Goal: Task Accomplishment & Management: Use online tool/utility

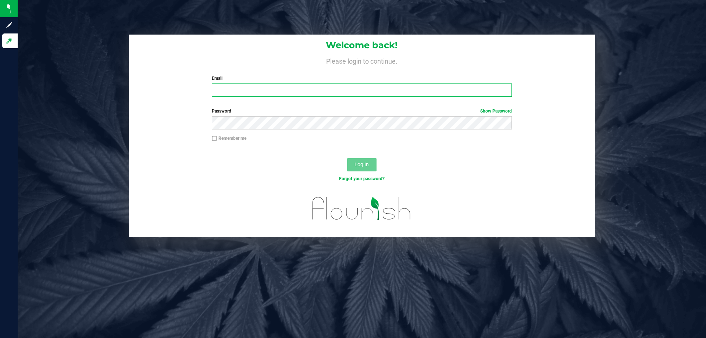
click at [226, 96] on input "Email" at bounding box center [362, 89] width 300 height 13
type input "[EMAIL_ADDRESS][DOMAIN_NAME]"
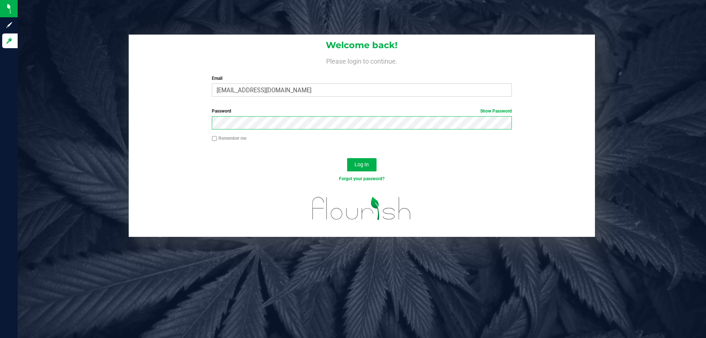
click at [347, 158] on button "Log In" at bounding box center [361, 164] width 29 height 13
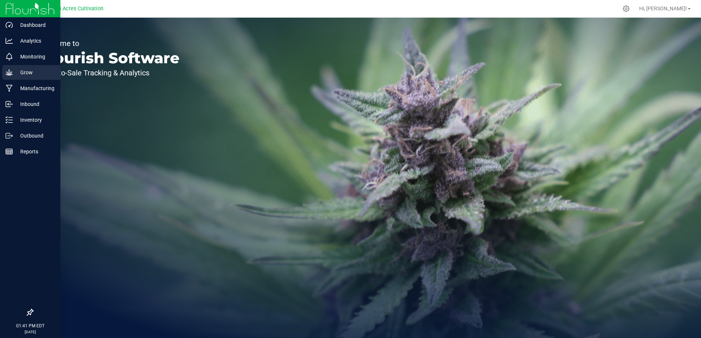
click at [18, 70] on p "Grow" at bounding box center [35, 72] width 44 height 9
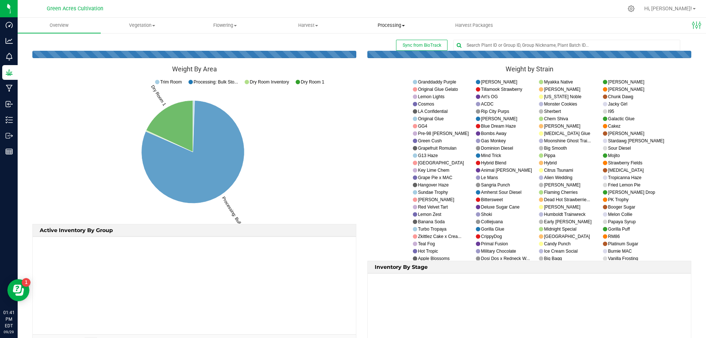
click at [401, 26] on span "Processing" at bounding box center [391, 25] width 82 height 7
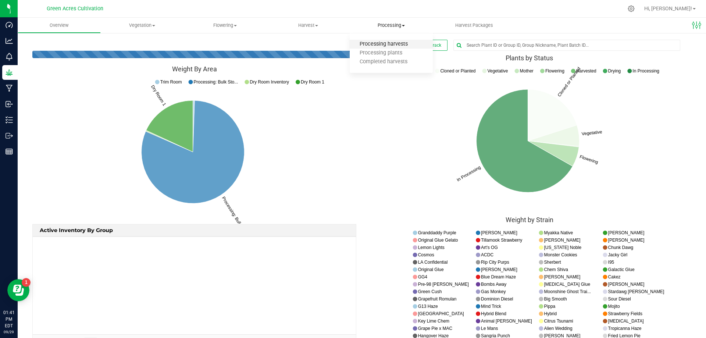
click at [395, 46] on span "Processing harvests" at bounding box center [384, 44] width 68 height 6
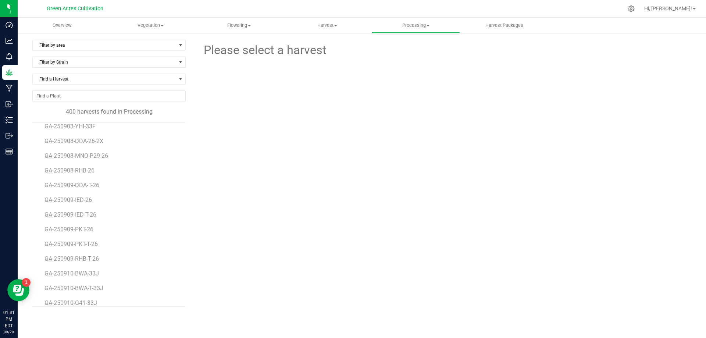
scroll to position [5523, 0]
click at [69, 182] on span "GA-250909-DDA-T-26" at bounding box center [74, 185] width 58 height 7
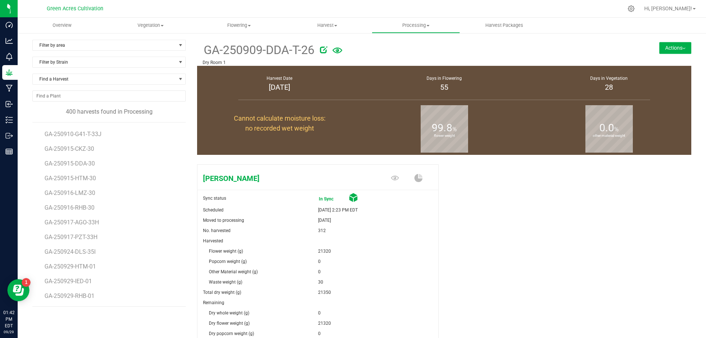
scroll to position [92, 0]
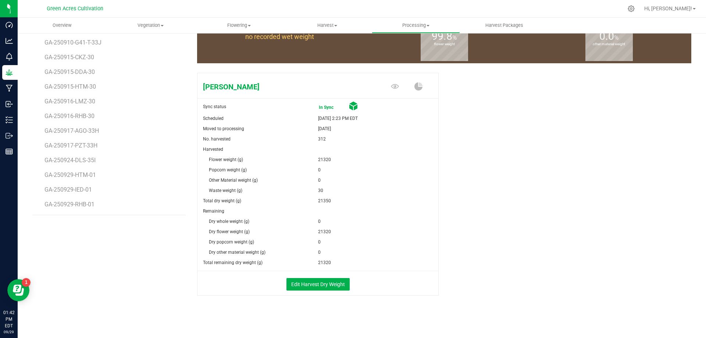
click at [75, 65] on li "GA-250915-DDA-30" at bounding box center [113, 69] width 136 height 15
click at [76, 67] on li "GA-250915-DDA-30" at bounding box center [113, 69] width 136 height 15
click at [77, 73] on span "GA-250915-DDA-30" at bounding box center [71, 71] width 53 height 7
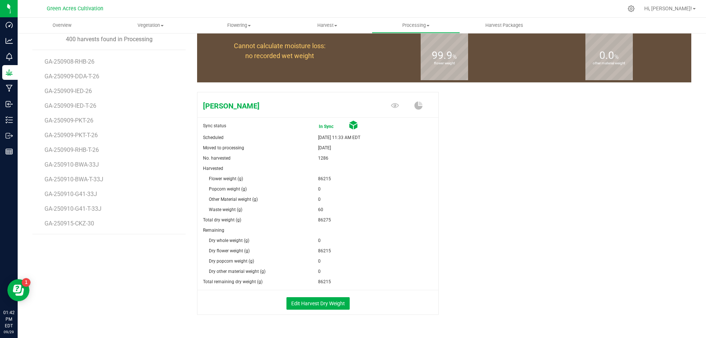
scroll to position [55, 0]
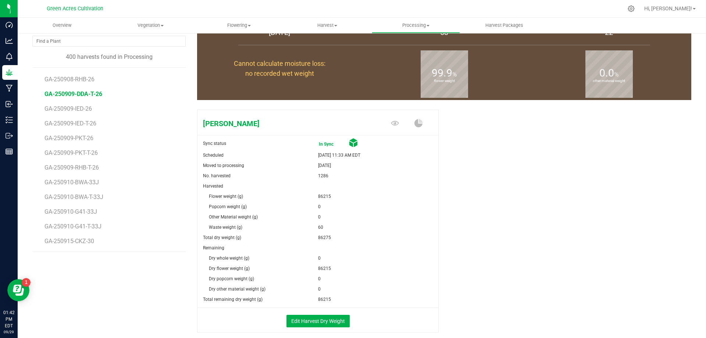
click at [91, 94] on span "GA-250909-DDA-T-26" at bounding box center [74, 93] width 58 height 7
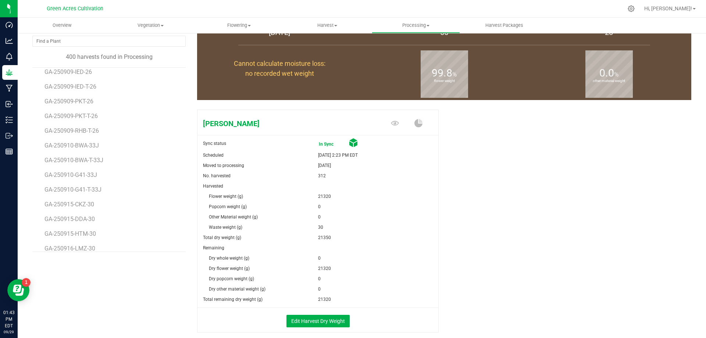
scroll to position [5633, 0]
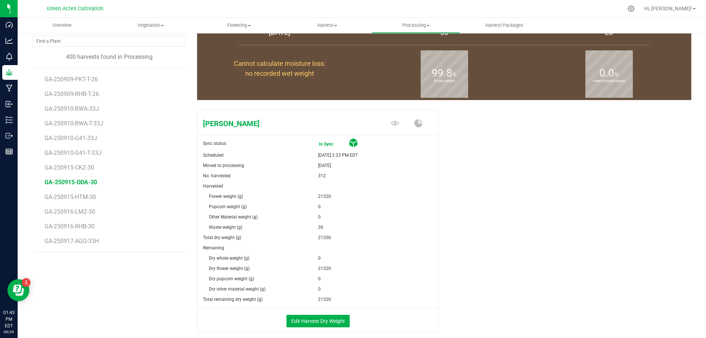
click at [87, 181] on span "GA-250915-DDA-30" at bounding box center [71, 182] width 53 height 7
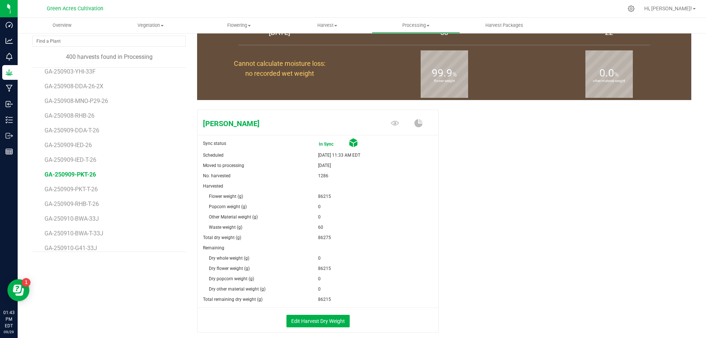
scroll to position [5523, 0]
click at [90, 132] on span "GA-250909-DDA-T-26" at bounding box center [74, 130] width 58 height 7
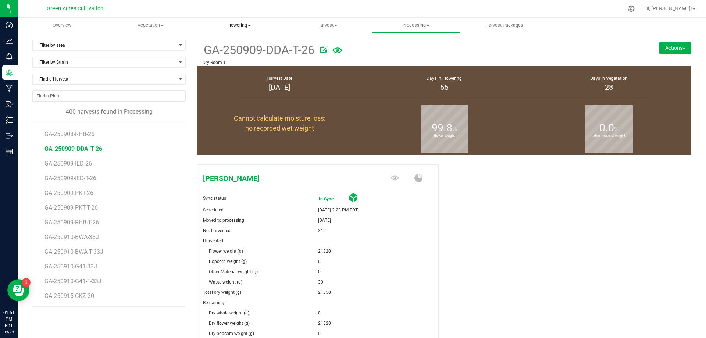
click at [242, 32] on uib-tab-heading "Flowering Create harvest Flowering groups Flowering plants Apply to plants Plan…" at bounding box center [239, 25] width 88 height 15
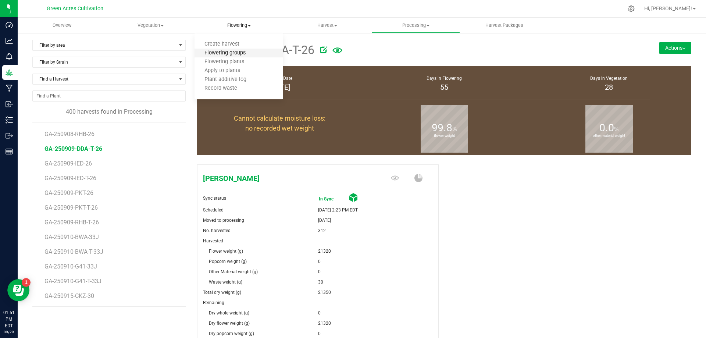
click at [236, 54] on span "Flowering groups" at bounding box center [225, 53] width 61 height 6
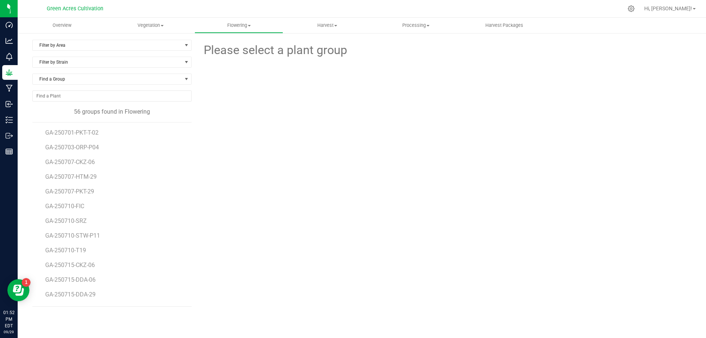
scroll to position [425, 0]
click at [243, 20] on uib-tab-heading "Flowering Create harvest Flowering groups Flowering plants Apply to plants Plan…" at bounding box center [239, 25] width 88 height 15
click at [239, 50] on span "Flowering groups" at bounding box center [225, 53] width 61 height 6
click at [77, 296] on span "GA-250915-DDA-T-25" at bounding box center [74, 295] width 58 height 7
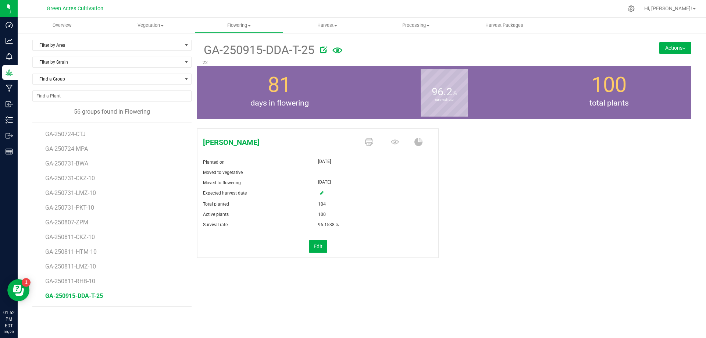
click at [666, 45] on button "Actions" at bounding box center [675, 48] width 32 height 12
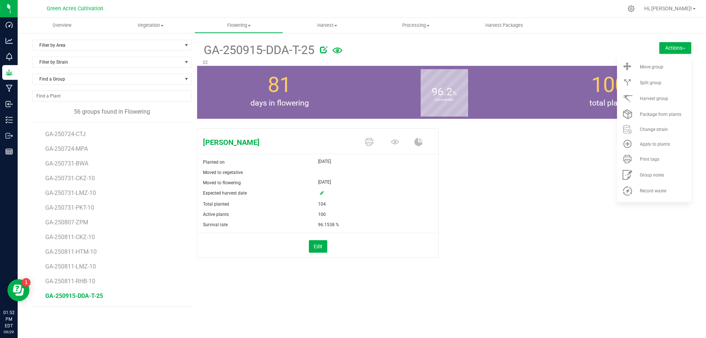
click at [684, 48] on img at bounding box center [684, 48] width 3 height 1
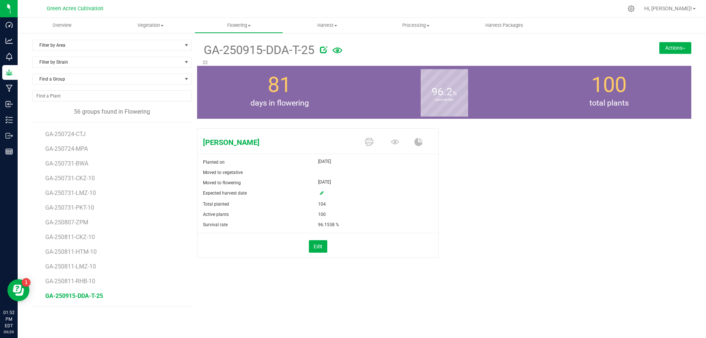
click at [507, 262] on div "Don Dada Planted on Jul 10, 2025 Moved to vegetative Moved to flowering Jul 10,…" at bounding box center [444, 200] width 494 height 151
click at [325, 246] on button "Edit" at bounding box center [318, 246] width 18 height 13
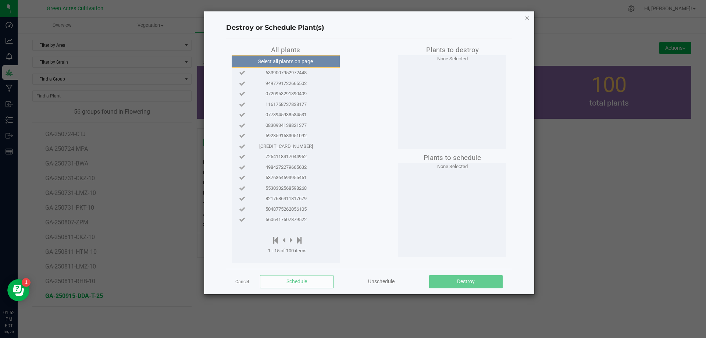
click at [525, 18] on icon "button" at bounding box center [527, 17] width 5 height 9
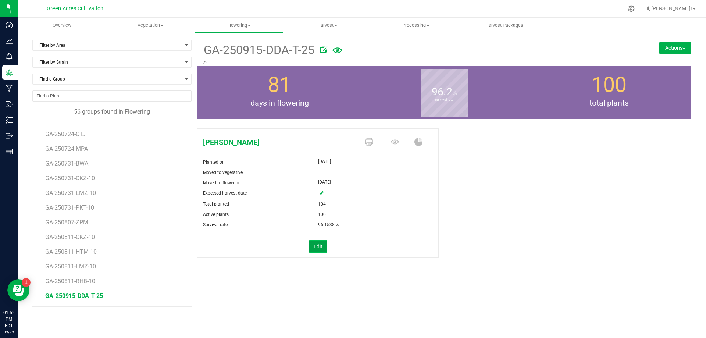
click at [316, 246] on button "Edit" at bounding box center [318, 246] width 18 height 13
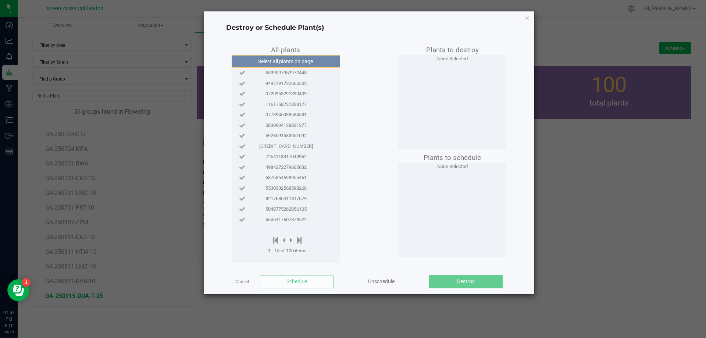
click at [530, 17] on div "Destroy or Schedule Plant(s) All plants Select all plants on page 6339007952972…" at bounding box center [369, 152] width 330 height 283
click at [524, 17] on div "Destroy or Schedule Plant(s) All plants Select all plants on page 6339007952972…" at bounding box center [369, 152] width 330 height 283
click at [525, 17] on icon "button" at bounding box center [527, 17] width 5 height 9
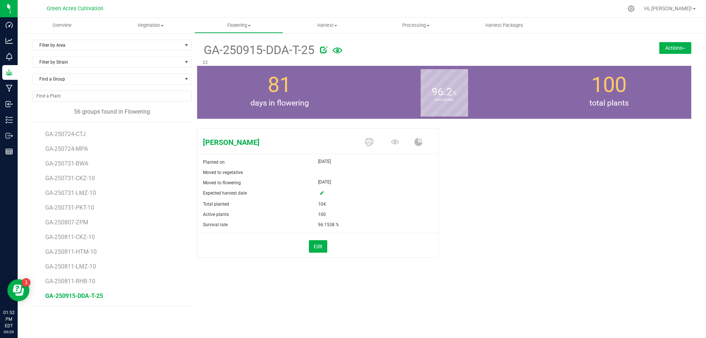
click at [679, 49] on button "Actions" at bounding box center [675, 48] width 32 height 12
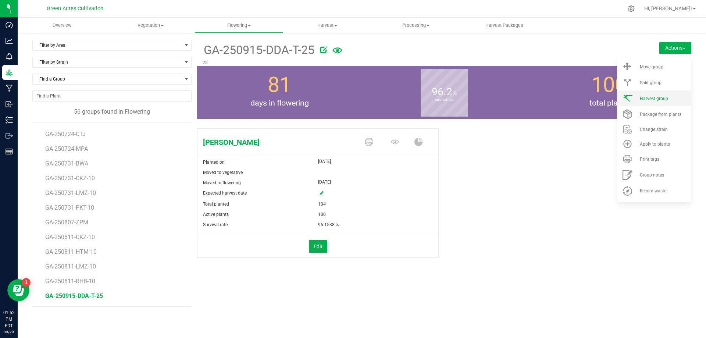
click at [675, 97] on div "Harvest group" at bounding box center [665, 98] width 50 height 5
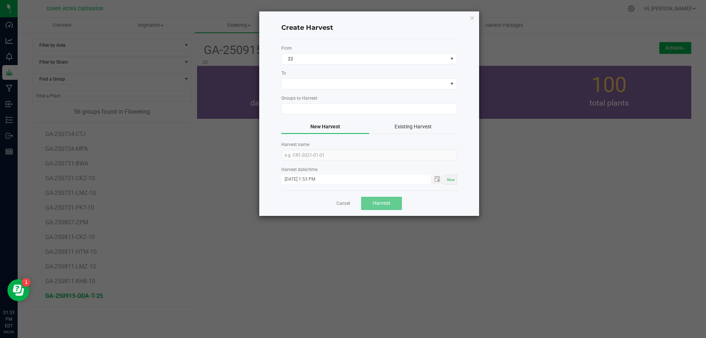
type input "GA-250915-DDA-T-25"
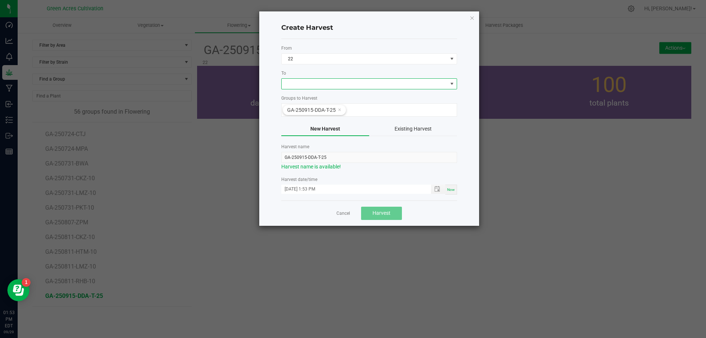
click at [367, 84] on span at bounding box center [365, 84] width 166 height 10
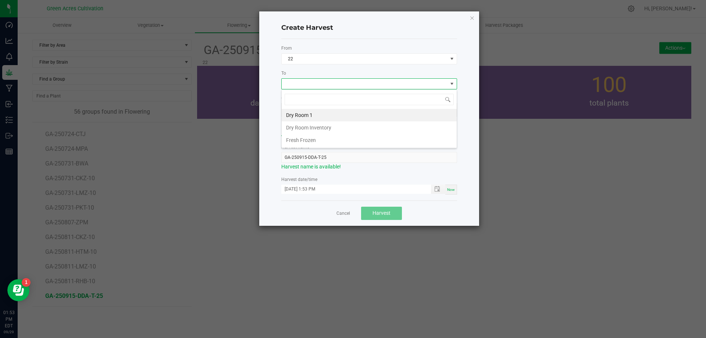
scroll to position [11, 176]
click at [314, 117] on li "Dry Room 1" at bounding box center [369, 115] width 175 height 13
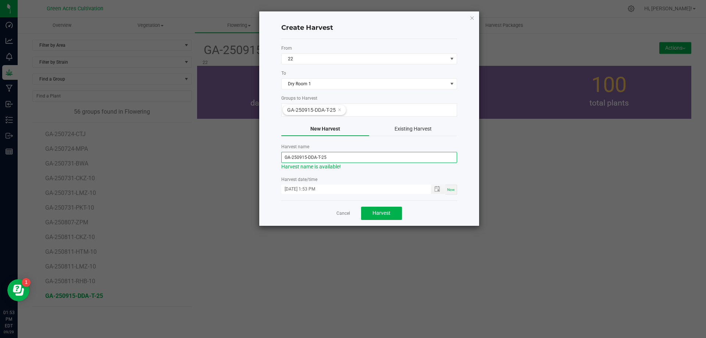
click at [327, 159] on input "GA-250915-DDA-T-25" at bounding box center [369, 157] width 176 height 11
click at [351, 172] on form "From 22 To Dry Room 1 Groups to Harvest GA-250915-DDA-T-25 New Harvest Existing…" at bounding box center [369, 120] width 176 height 150
click at [398, 189] on input "09/29/2025 1:53 PM" at bounding box center [352, 189] width 142 height 9
click at [435, 189] on span "Toggle popup" at bounding box center [437, 189] width 6 height 6
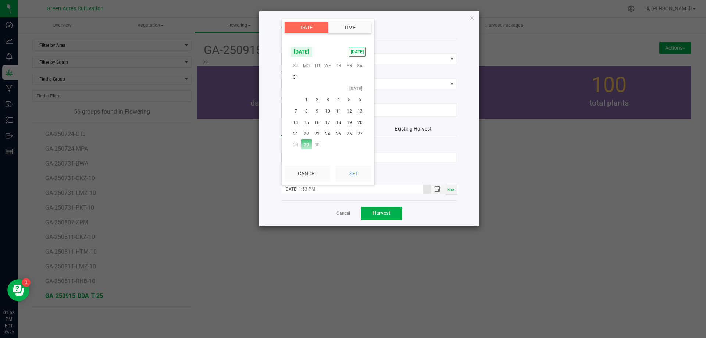
scroll to position [119247, 0]
click at [307, 136] on span "15" at bounding box center [306, 135] width 11 height 11
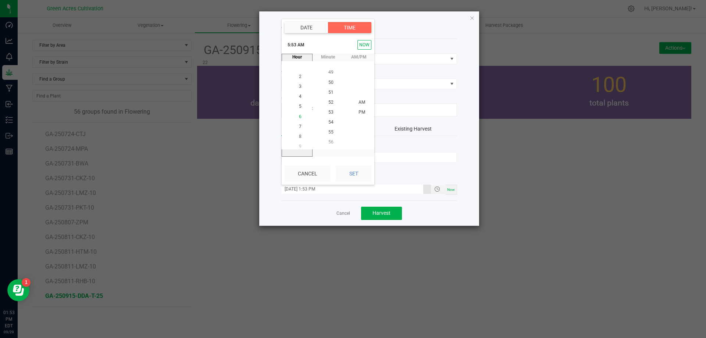
scroll to position [0, 0]
click at [299, 124] on span "6" at bounding box center [300, 122] width 3 height 5
click at [359, 114] on span "AM" at bounding box center [362, 112] width 7 height 5
click at [353, 174] on button "Set" at bounding box center [354, 174] width 36 height 16
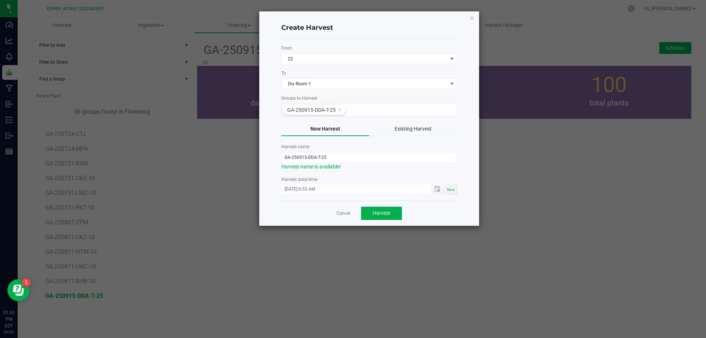
click at [346, 178] on label "Harvest date/time" at bounding box center [369, 179] width 176 height 7
click at [332, 192] on input "09/15/2025 6:53 AM" at bounding box center [352, 189] width 142 height 9
click at [453, 189] on span "Now" at bounding box center [451, 190] width 8 height 4
click at [440, 191] on span "Toggle popup" at bounding box center [437, 189] width 6 height 6
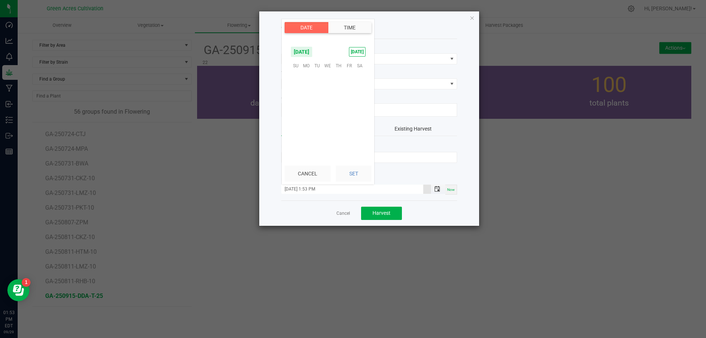
scroll to position [10, 0]
click at [307, 97] on span "15" at bounding box center [306, 98] width 11 height 11
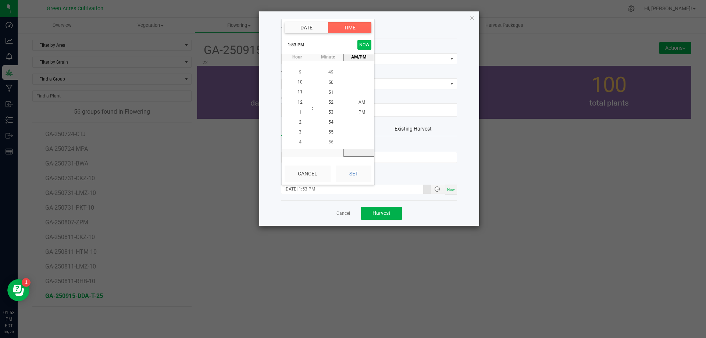
click at [365, 43] on button "NOW" at bounding box center [365, 45] width 14 height 10
click at [355, 175] on button "Set" at bounding box center [354, 174] width 36 height 16
type input "09/15/2025 1:53 PM"
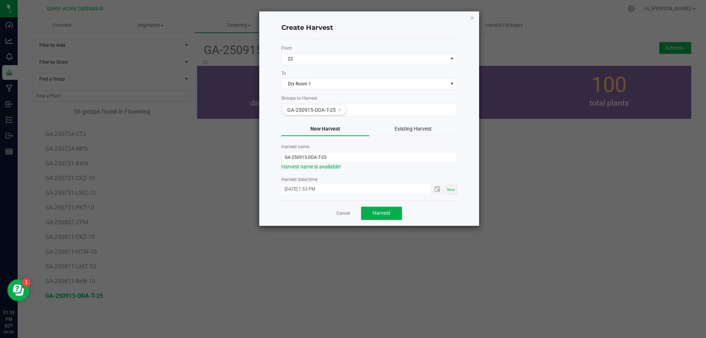
click at [355, 174] on form "From 22 To Dry Room 1 Groups to Harvest GA-250915-DDA-T-25 New Harvest Existing…" at bounding box center [369, 120] width 176 height 150
click at [390, 213] on button "Harvest" at bounding box center [381, 213] width 41 height 13
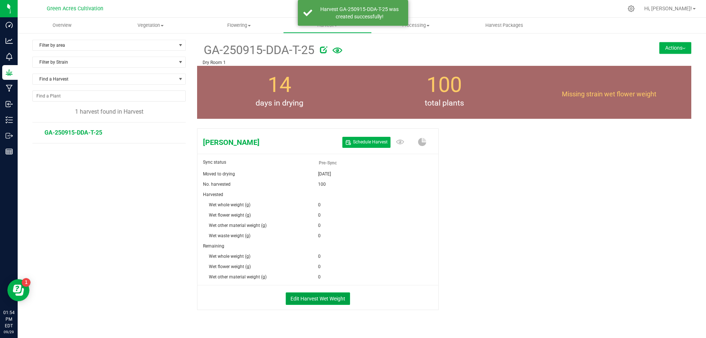
click at [325, 299] on button "Edit Harvest Wet Weight" at bounding box center [318, 298] width 64 height 13
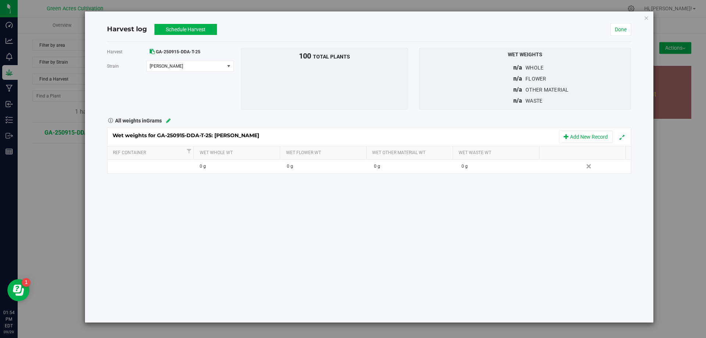
click at [649, 17] on div "Harvest log Schedule Harvest Pre-Sync Done Harvest GA-250915-DDA-T-25 Strain Do…" at bounding box center [369, 166] width 569 height 311
click at [646, 18] on icon "button" at bounding box center [646, 17] width 5 height 9
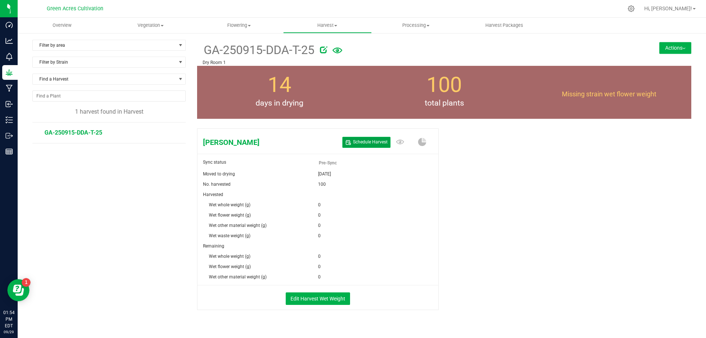
click at [369, 141] on span "Schedule Harvest" at bounding box center [370, 142] width 35 height 6
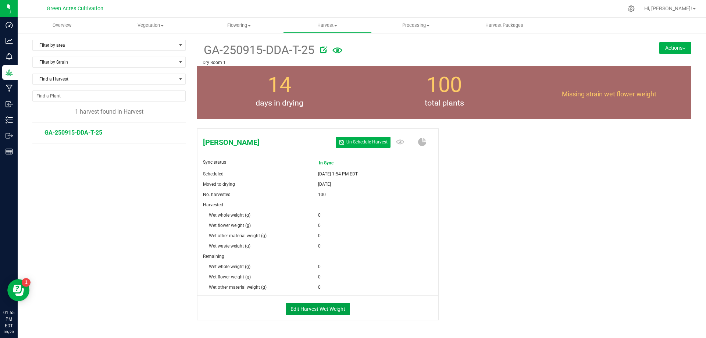
click at [317, 308] on button "Edit Harvest Wet Weight" at bounding box center [318, 309] width 64 height 13
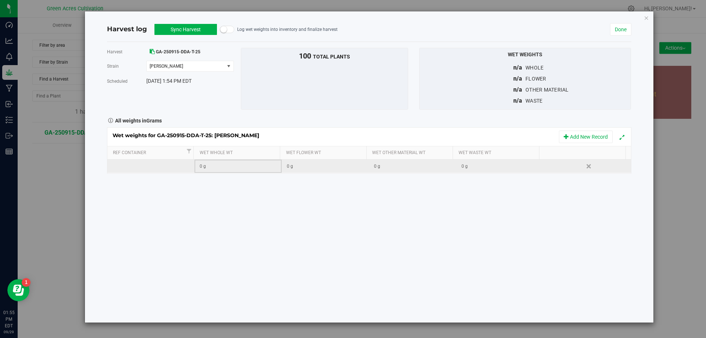
click at [216, 166] on div "0 g" at bounding box center [241, 166] width 82 height 7
type input "17685"
click at [319, 220] on div "Harvest GA-250915-DDA-T-25 Strain Don Dada Select strain Don Dada Scheduled Sep…" at bounding box center [369, 182] width 524 height 281
click at [490, 171] on td "0 g" at bounding box center [499, 166] width 87 height 13
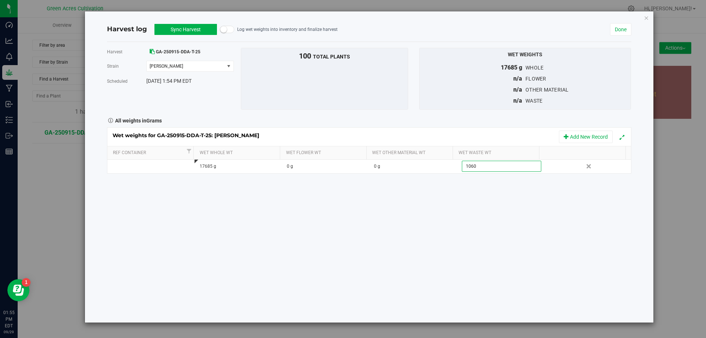
type input "10600"
click at [593, 234] on div "Harvest GA-250915-DDA-T-25 Strain Don Dada Select strain Don Dada Scheduled Sep…" at bounding box center [369, 182] width 524 height 281
click at [188, 32] on button "Sync Harvest" at bounding box center [185, 29] width 63 height 11
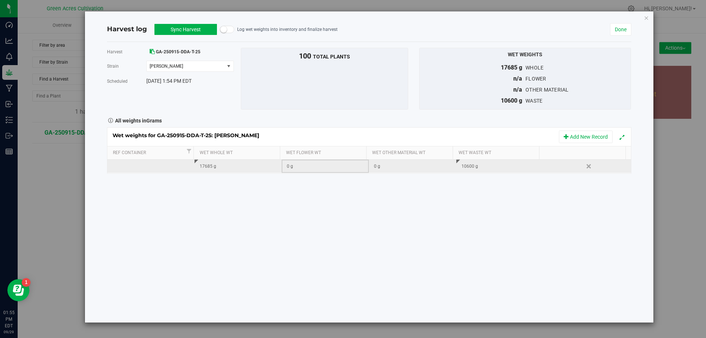
click at [303, 166] on div "0 g" at bounding box center [328, 166] width 82 height 7
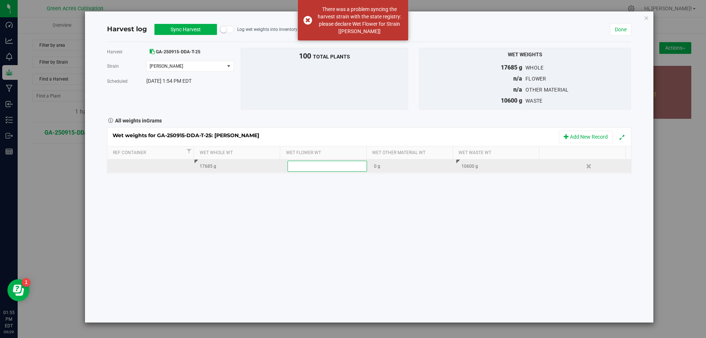
click at [203, 161] on td "17685 g" at bounding box center [238, 166] width 87 height 13
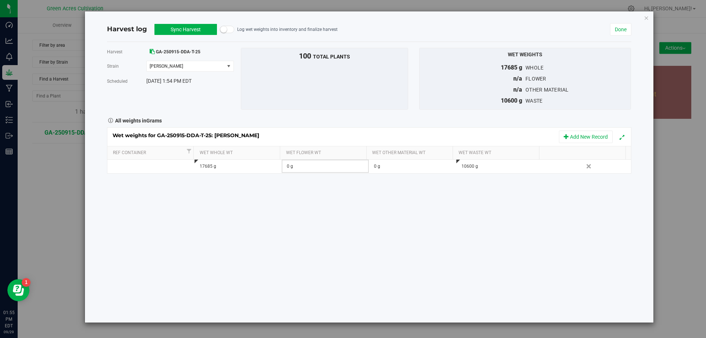
click at [310, 163] on div "0 g" at bounding box center [328, 166] width 82 height 7
type input "17685"
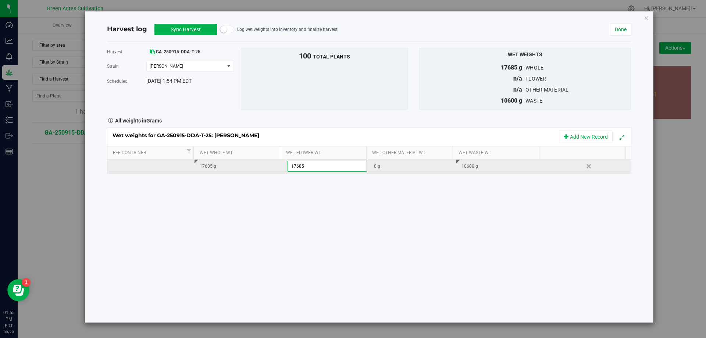
type input "17685.0000 g"
click at [235, 172] on div "Wet weights for GA-250915-DDA-T-25: Don Dada Add New Record Ref Container Wet W…" at bounding box center [369, 150] width 524 height 46
click at [221, 167] on div "17685 g" at bounding box center [241, 166] width 82 height 7
click at [221, 167] on input "17685" at bounding box center [239, 166] width 79 height 10
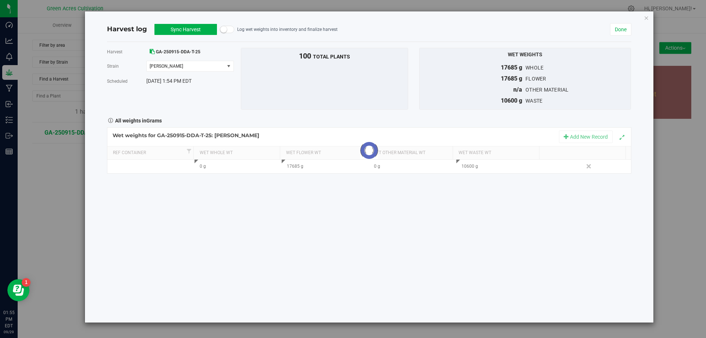
click at [239, 216] on div "Harvest GA-250915-DDA-T-25 Strain Don Dada Select strain Don Dada Scheduled Sep…" at bounding box center [369, 182] width 524 height 281
click at [194, 31] on button "Sync Harvest" at bounding box center [185, 29] width 63 height 11
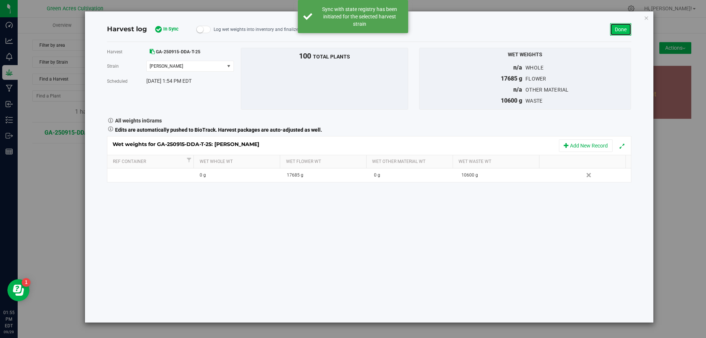
click at [621, 31] on link "Done" at bounding box center [620, 29] width 21 height 13
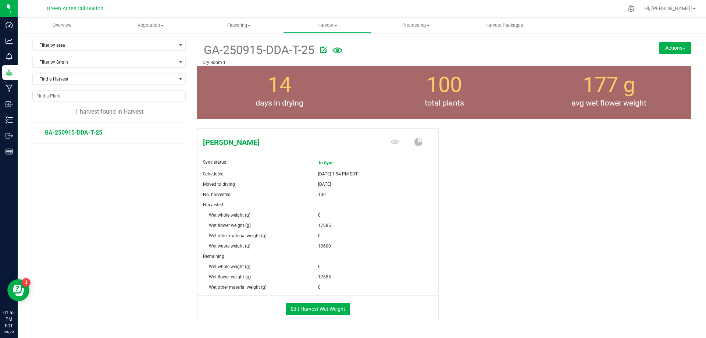
click at [677, 49] on button "Actions" at bounding box center [675, 48] width 32 height 12
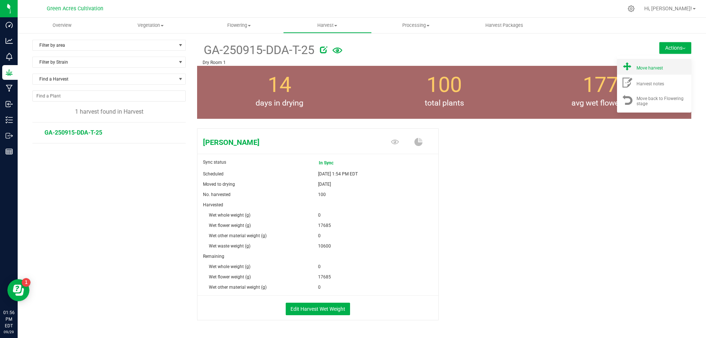
click at [665, 64] on div "Move harvest" at bounding box center [662, 67] width 50 height 8
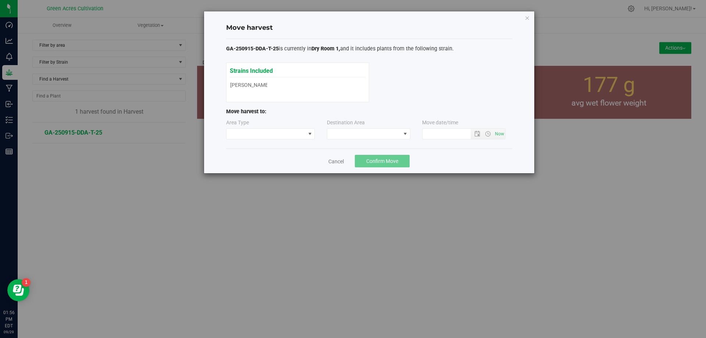
type input "9/29/2025 1:56 PM"
click at [295, 138] on span at bounding box center [266, 134] width 79 height 10
click at [261, 161] on li "Processing" at bounding box center [271, 160] width 88 height 13
click at [374, 139] on span at bounding box center [364, 134] width 74 height 10
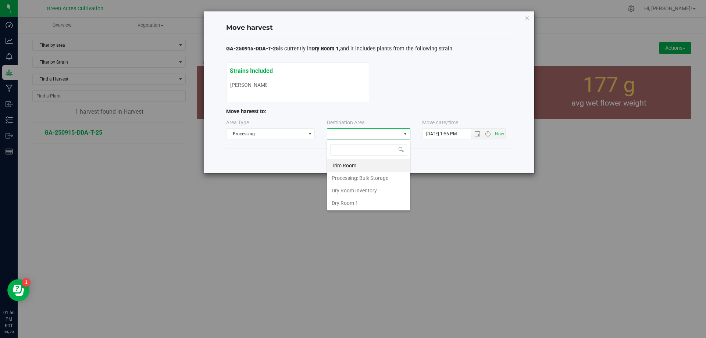
scroll to position [11, 83]
click at [222, 147] on div "Move harvest GA-250915-DDA-T-25 is currently in Dry Room 1, and it includes pla…" at bounding box center [369, 92] width 330 height 162
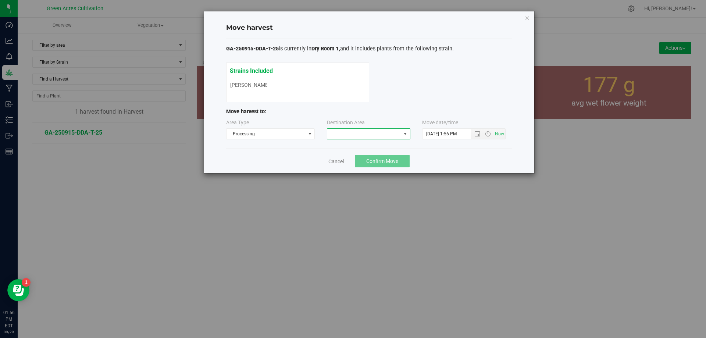
click at [354, 137] on span at bounding box center [364, 134] width 74 height 10
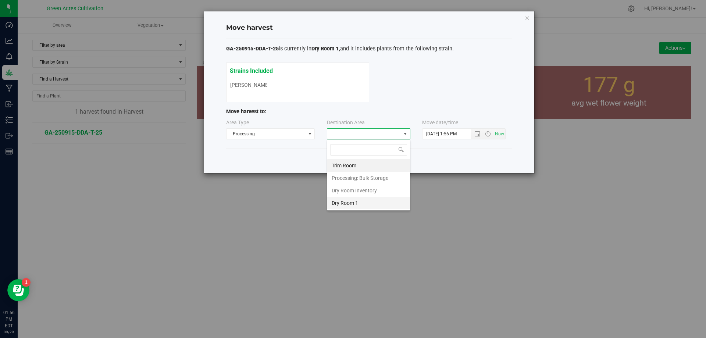
click at [353, 204] on li "Dry Room 1" at bounding box center [368, 203] width 83 height 13
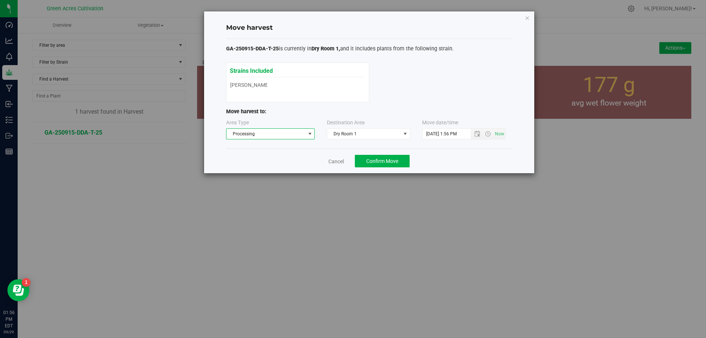
click at [271, 134] on span "Processing" at bounding box center [266, 134] width 79 height 10
click at [282, 160] on li "Processing" at bounding box center [271, 160] width 88 height 13
click at [374, 135] on span "Dry Room 1" at bounding box center [364, 134] width 74 height 10
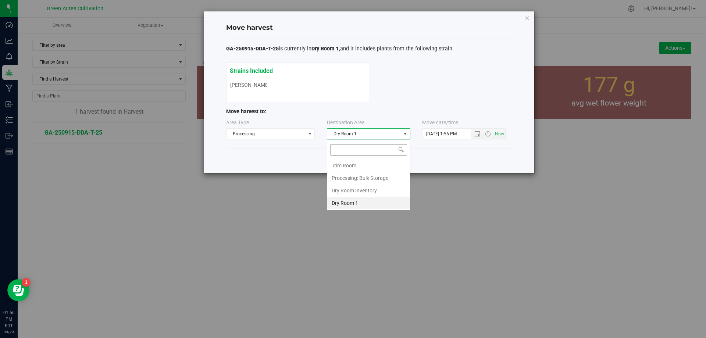
scroll to position [11, 83]
click at [295, 134] on span "Processing" at bounding box center [266, 134] width 79 height 10
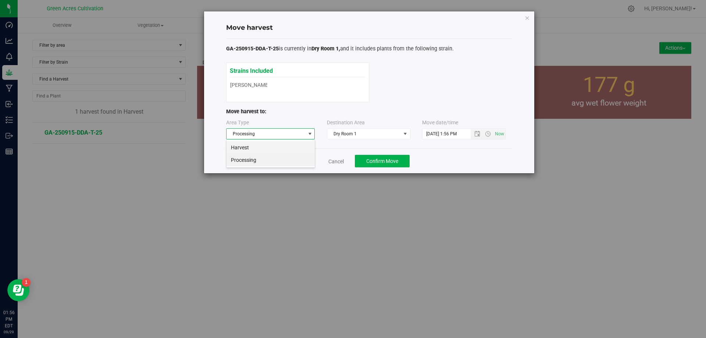
scroll to position [11, 89]
click at [282, 146] on li "Harvest" at bounding box center [271, 147] width 88 height 13
click at [356, 134] on span at bounding box center [364, 134] width 74 height 10
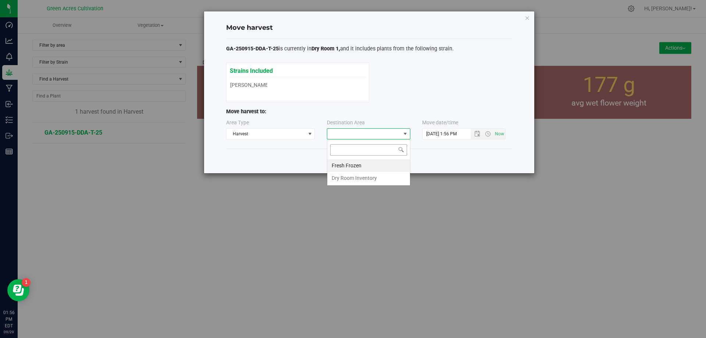
scroll to position [11, 83]
click at [347, 177] on li "Dry Room Inventory" at bounding box center [368, 178] width 83 height 13
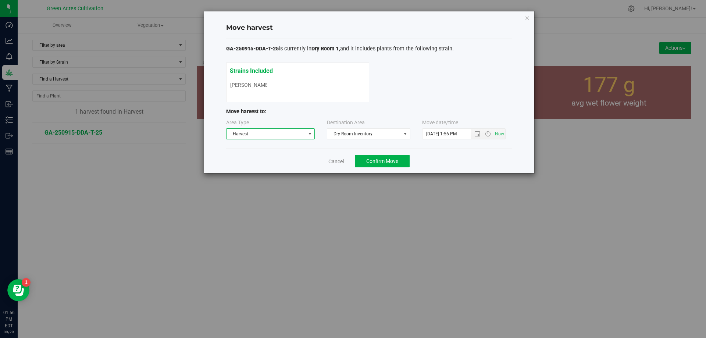
click at [303, 132] on span "Harvest" at bounding box center [266, 134] width 79 height 10
click at [269, 154] on li "Processing" at bounding box center [271, 160] width 88 height 13
click at [355, 135] on span at bounding box center [364, 134] width 74 height 10
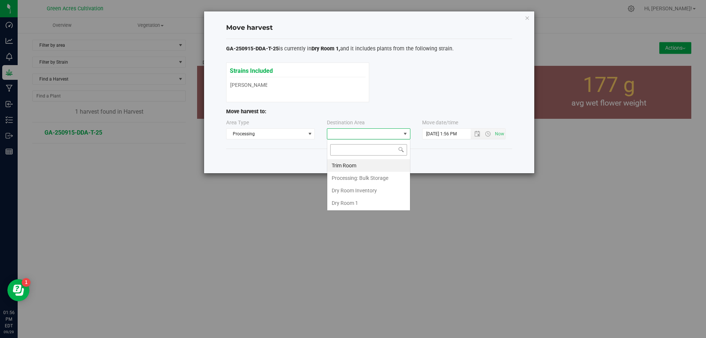
scroll to position [11, 83]
click at [356, 190] on li "Dry Room Inventory" at bounding box center [368, 190] width 83 height 13
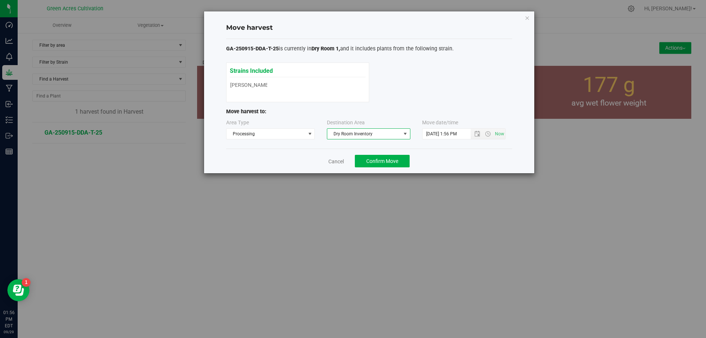
click at [364, 134] on span "Dry Room Inventory" at bounding box center [364, 134] width 74 height 10
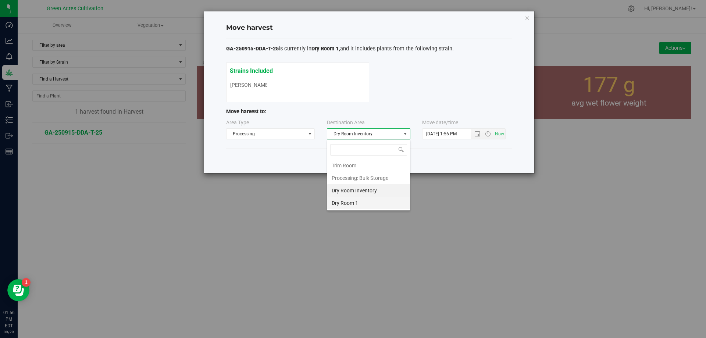
click at [342, 206] on li "Dry Room 1" at bounding box center [368, 203] width 83 height 13
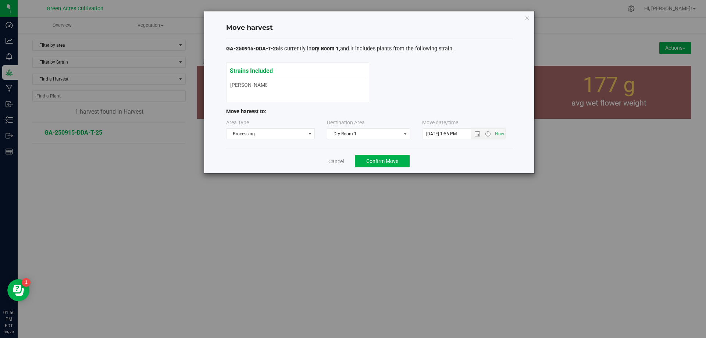
click at [463, 93] on div "Strains Included Don Dada Don Dada" at bounding box center [369, 83] width 286 height 40
click at [390, 161] on span "Confirm Move" at bounding box center [382, 161] width 32 height 6
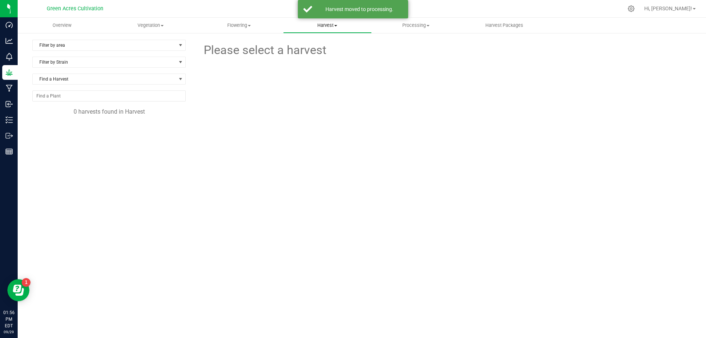
click at [340, 25] on span "Harvest" at bounding box center [328, 25] width 88 height 7
click at [401, 26] on span "Processing" at bounding box center [416, 25] width 88 height 7
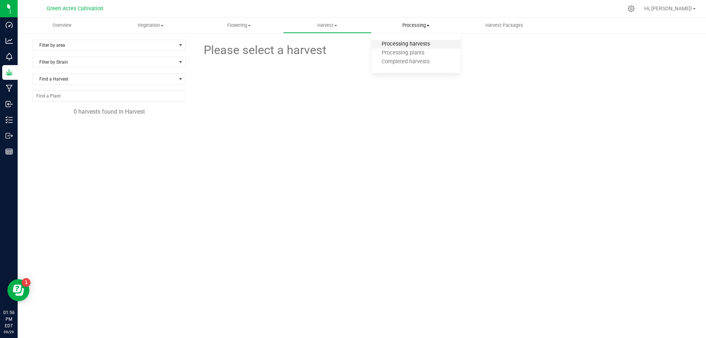
click at [416, 43] on span "Processing harvests" at bounding box center [406, 44] width 68 height 6
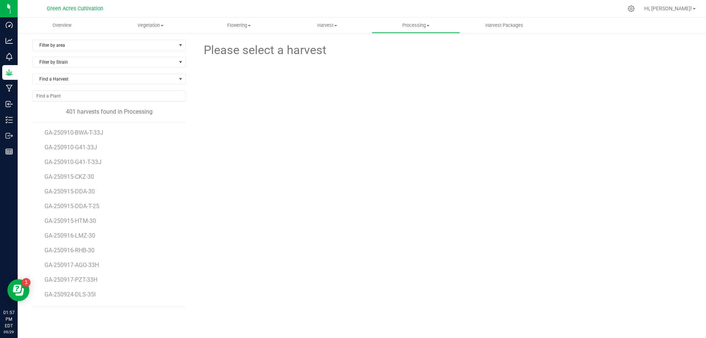
scroll to position [5701, 0]
click at [79, 184] on span "GA-250915-DDA-T-25" at bounding box center [74, 184] width 58 height 7
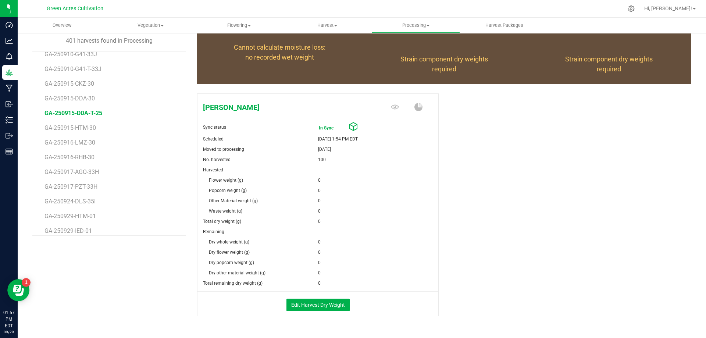
scroll to position [92, 0]
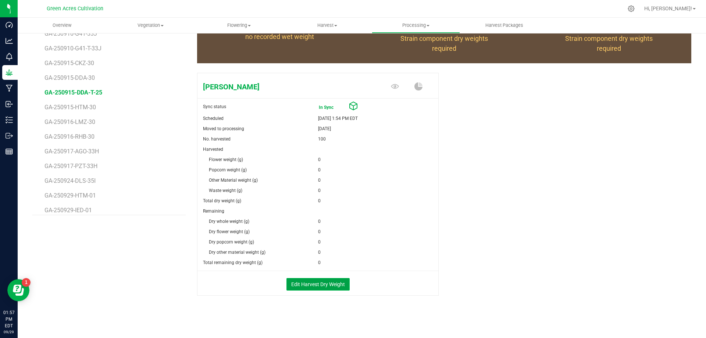
click at [318, 282] on button "Edit Harvest Dry Weight" at bounding box center [318, 284] width 63 height 13
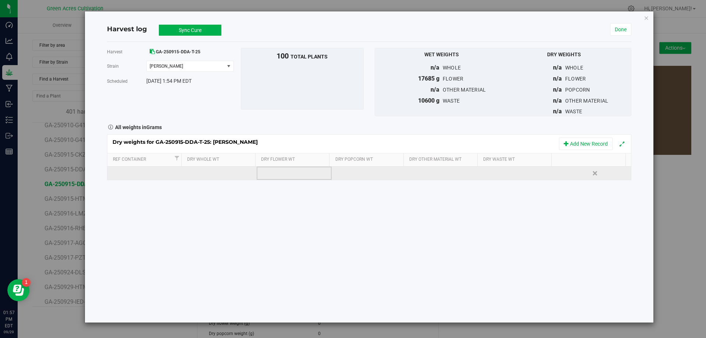
click at [302, 177] on td at bounding box center [294, 173] width 75 height 13
type input "6455"
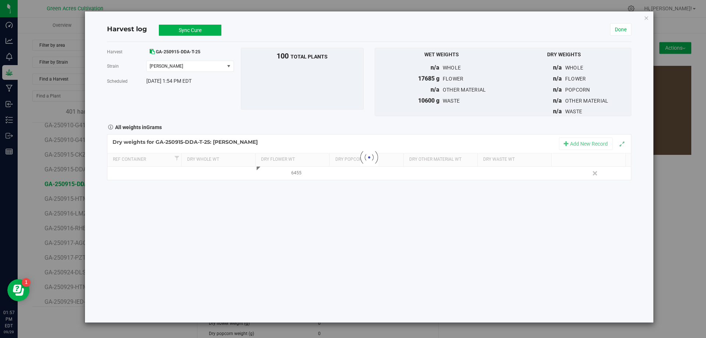
click at [295, 224] on div "Harvest GA-250915-DDA-T-25 Strain Don Dada Select strain Don Dada Scheduled Sep…" at bounding box center [369, 182] width 524 height 281
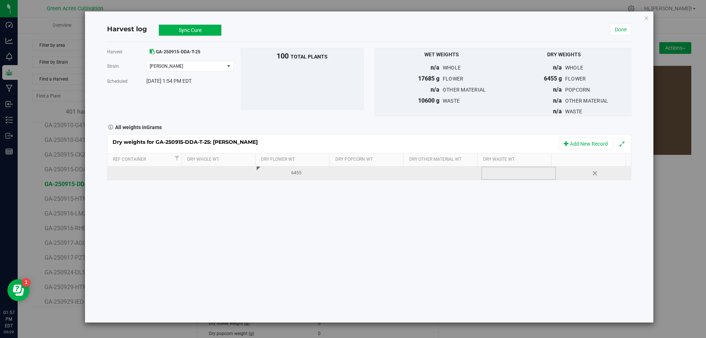
click at [499, 172] on div at bounding box center [521, 173] width 69 height 11
type input "0"
click at [483, 197] on div "Harvest GA-250915-DDA-T-25 Strain Don Dada Select strain Don Dada Scheduled Sep…" at bounding box center [369, 182] width 524 height 281
click at [191, 31] on button "Sync Cure" at bounding box center [190, 30] width 63 height 11
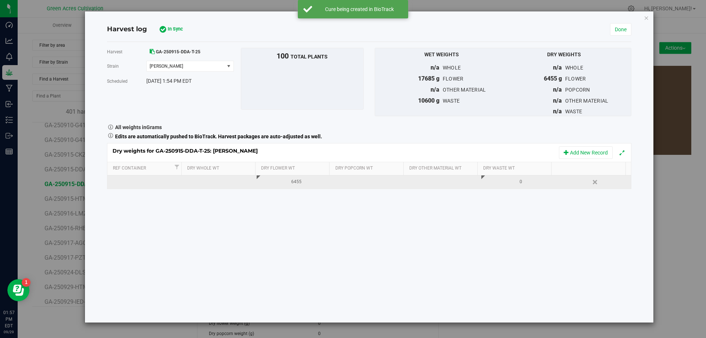
click at [607, 28] on div "Harvest log Sync Cure In Sync" at bounding box center [358, 30] width 503 height 10
click at [614, 28] on link "Done" at bounding box center [620, 29] width 21 height 13
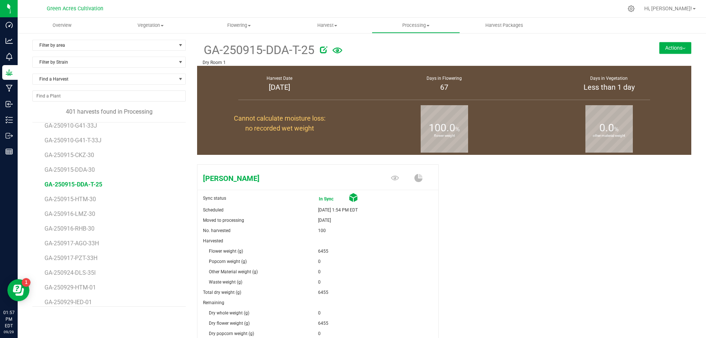
scroll to position [5701, 0]
click at [71, 183] on span "GA-250915-DDA-T-25" at bounding box center [74, 184] width 58 height 7
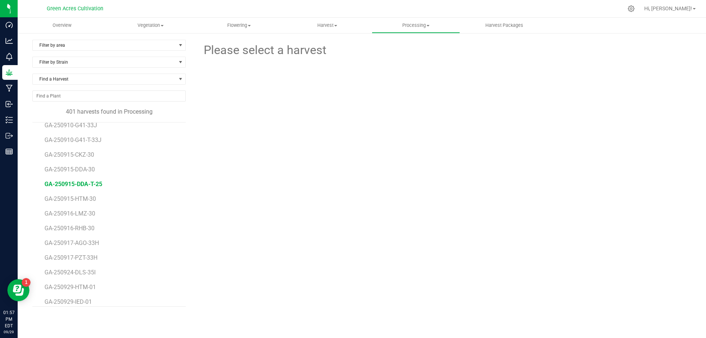
click at [93, 186] on span "GA-250915-DDA-T-25" at bounding box center [74, 184] width 58 height 7
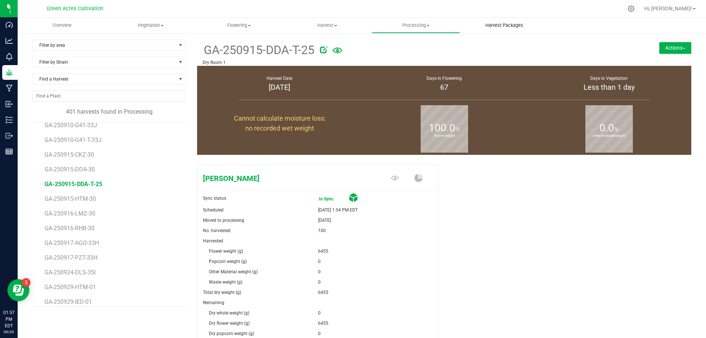
click at [518, 27] on span "Harvest Packages" at bounding box center [505, 25] width 58 height 7
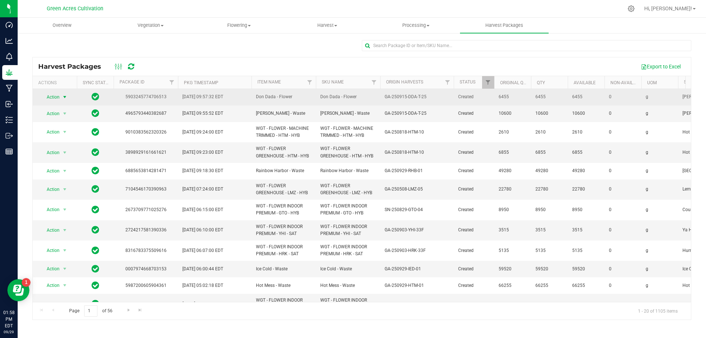
click at [46, 95] on span "Action" at bounding box center [50, 97] width 20 height 10
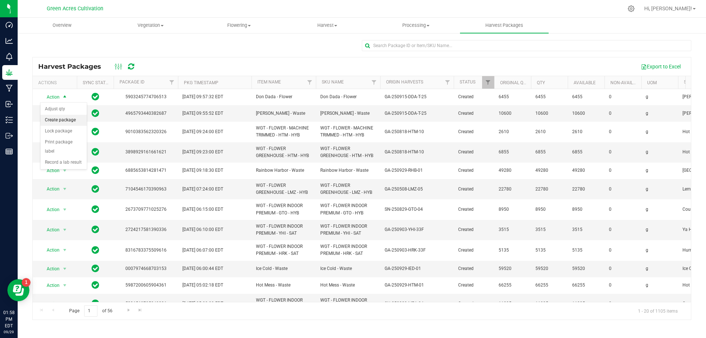
click at [58, 117] on li "Create package" at bounding box center [63, 120] width 46 height 11
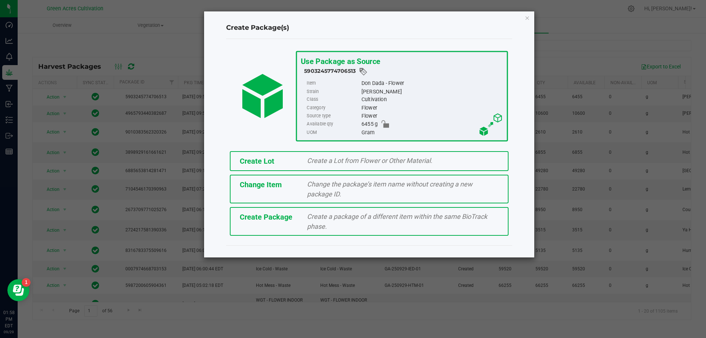
click at [321, 157] on span "Create a Lot from Flower or Other Material." at bounding box center [369, 161] width 125 height 8
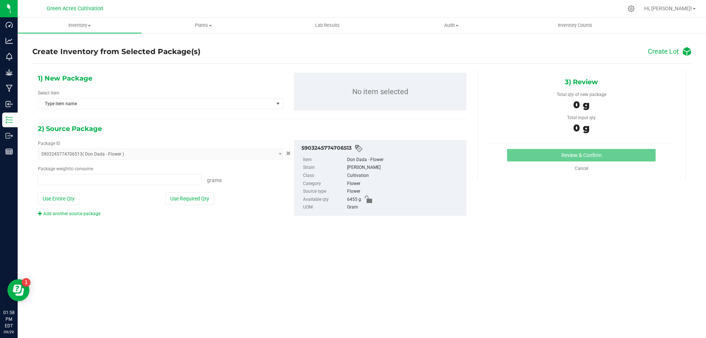
type input "0.0000 g"
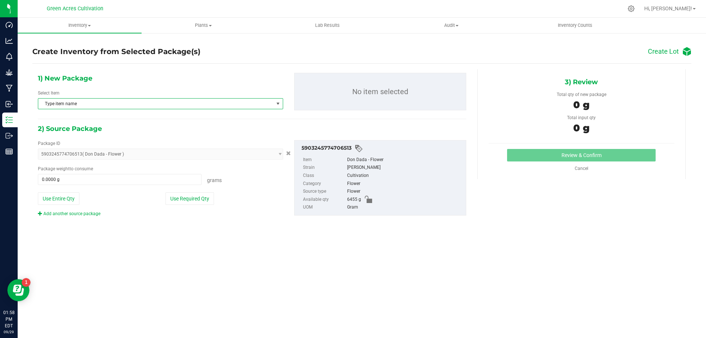
click at [150, 106] on span "Type item name" at bounding box center [155, 104] width 235 height 10
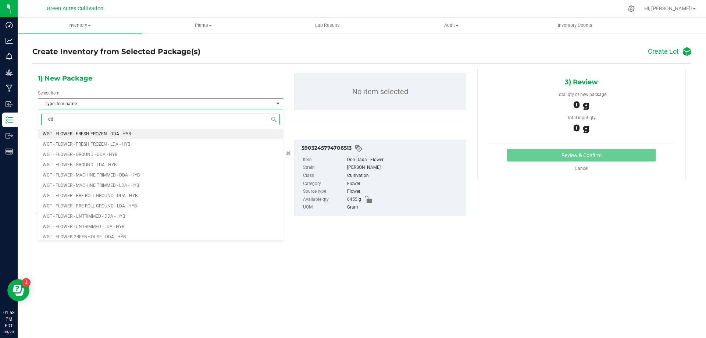
type input "dda"
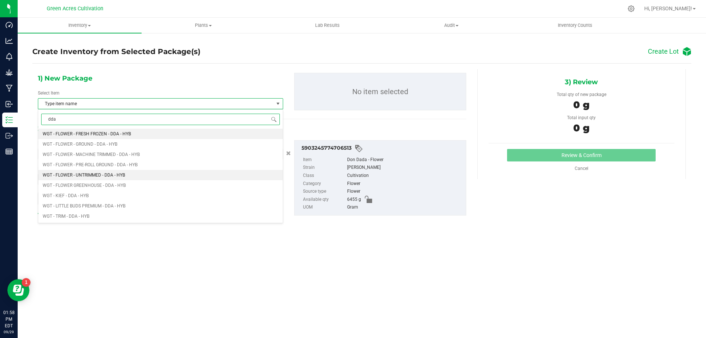
click at [150, 174] on li "WGT - FLOWER - UNTRIMMED - DDA - HYB" at bounding box center [160, 175] width 245 height 10
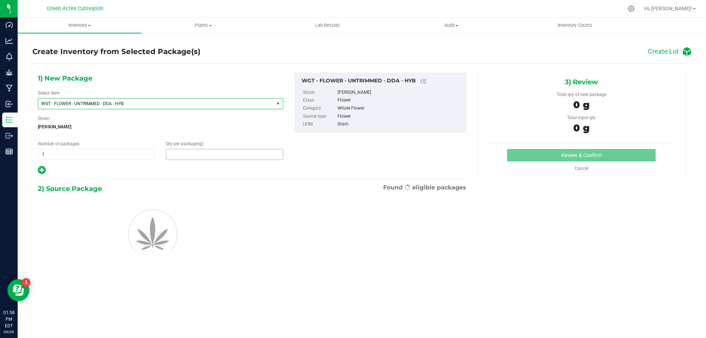
click at [207, 151] on span at bounding box center [224, 154] width 117 height 11
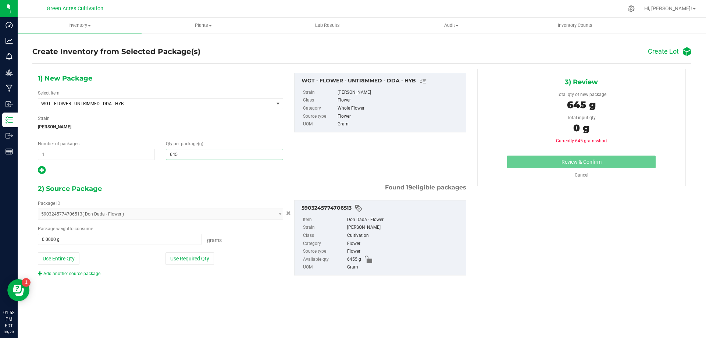
type input "6455"
type input "6,455.0000"
click at [196, 181] on div "1) New Package Select Item WGT - FLOWER - UNTRIMMED - DDA - HYB WGT - FLOWER - …" at bounding box center [252, 180] width 440 height 223
click at [193, 250] on div "Package ID 5903245774706513 ( Don Dada - Flower ) 0097544634541191 062504525984…" at bounding box center [160, 238] width 256 height 77
click at [193, 252] on button "Use Required Qty" at bounding box center [190, 258] width 49 height 13
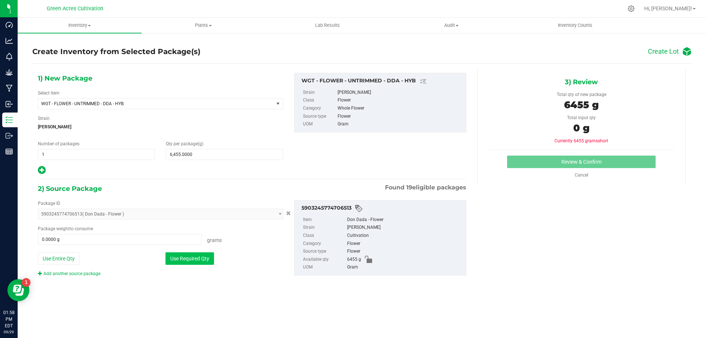
type input "6455.0000 g"
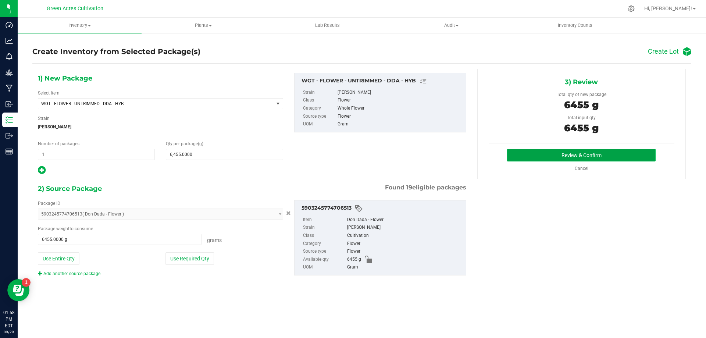
click at [546, 153] on button "Review & Confirm" at bounding box center [581, 155] width 149 height 13
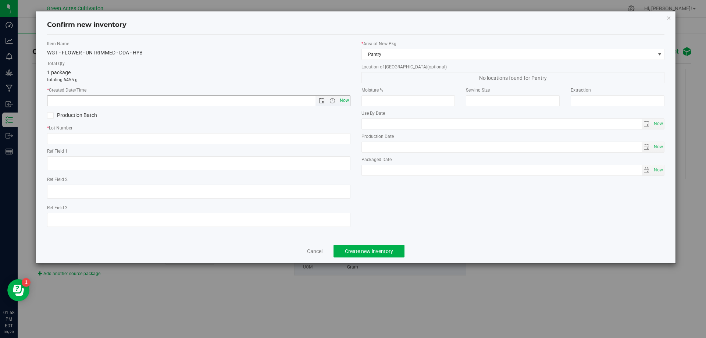
click at [347, 104] on span "Now" at bounding box center [344, 100] width 13 height 11
type input "9/29/2025 1:58 PM"
click at [328, 140] on input "text" at bounding box center [198, 138] width 303 height 11
type input "GA-250915-DDA-T-25-FA"
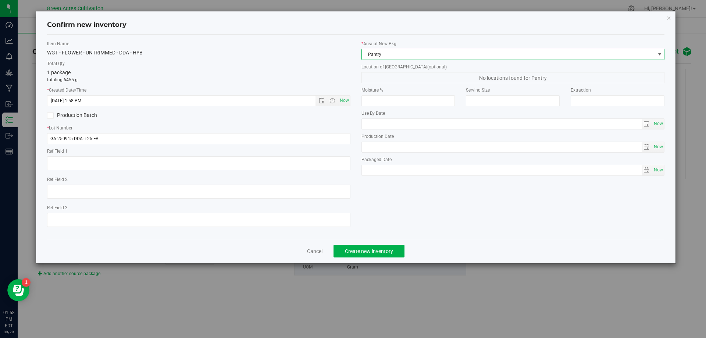
click at [381, 54] on span "Pantry" at bounding box center [509, 54] width 294 height 10
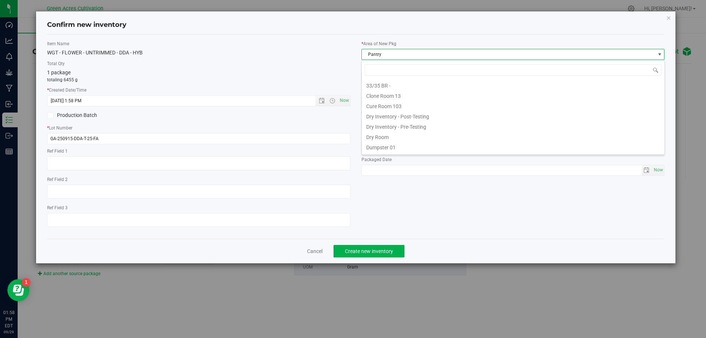
click at [386, 135] on li "Dry Room" at bounding box center [513, 136] width 303 height 10
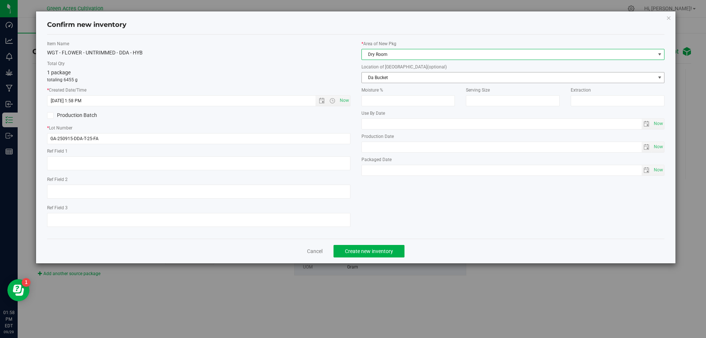
click at [392, 77] on span "Da Bucket" at bounding box center [509, 77] width 294 height 10
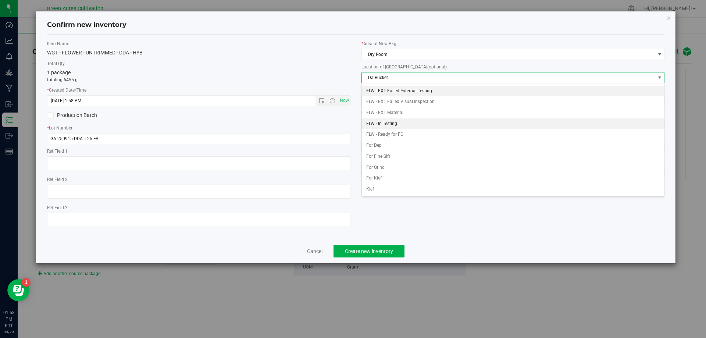
scroll to position [32, 0]
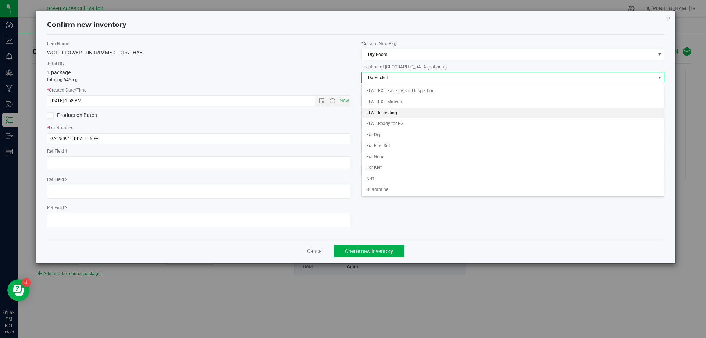
click at [407, 111] on li "FLW - In Testing" at bounding box center [513, 113] width 303 height 11
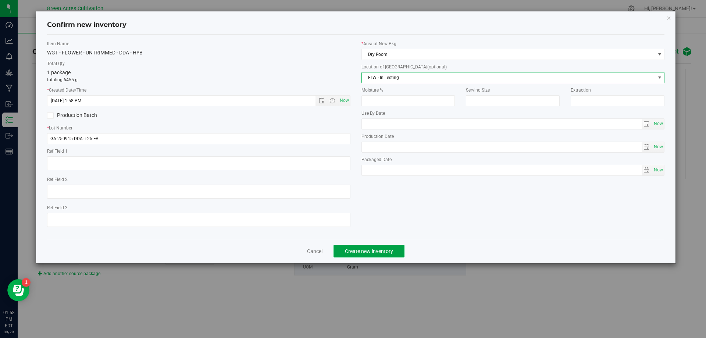
click at [392, 249] on span "Create new inventory" at bounding box center [369, 251] width 48 height 6
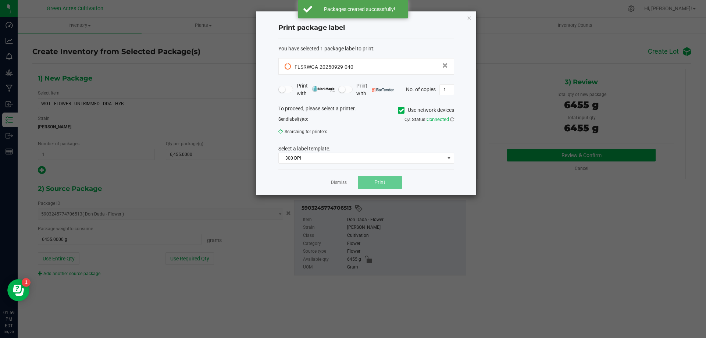
click at [399, 110] on icon at bounding box center [401, 110] width 5 height 0
click at [0, 0] on input "Use network devices" at bounding box center [0, 0] width 0 height 0
click at [353, 135] on span "Brother QL-800" at bounding box center [362, 134] width 166 height 10
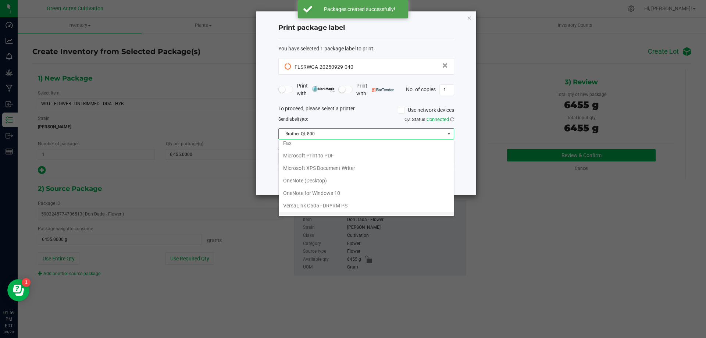
scroll to position [26, 0]
click at [314, 211] on ZPL "ZDesigner ZD420-203dpi ZPL" at bounding box center [366, 208] width 175 height 13
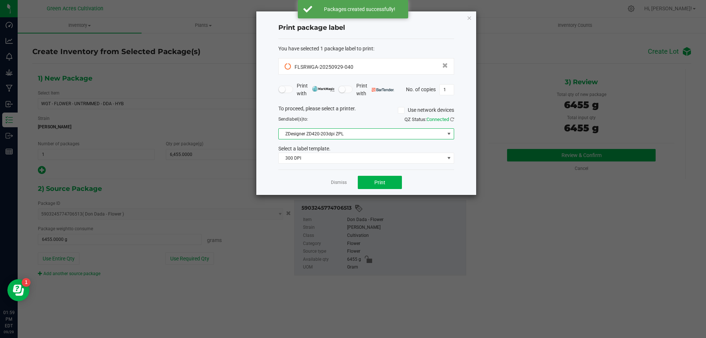
click at [325, 164] on div "You have selected 1 package label to print : FLSRWGA-20250929-040 Print with Pr…" at bounding box center [366, 104] width 176 height 131
click at [324, 161] on span "300 DPI" at bounding box center [362, 158] width 166 height 10
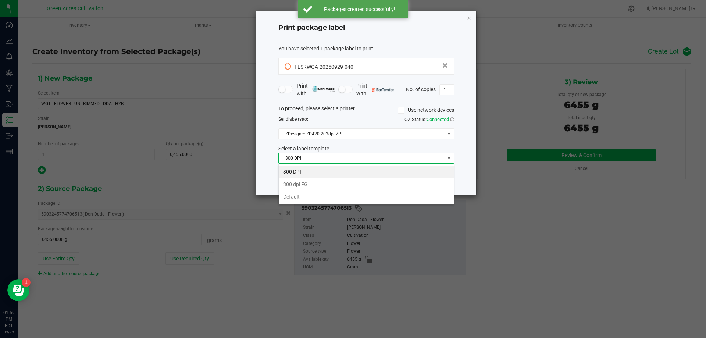
scroll to position [11, 176]
click at [310, 195] on li "Default" at bounding box center [366, 197] width 175 height 13
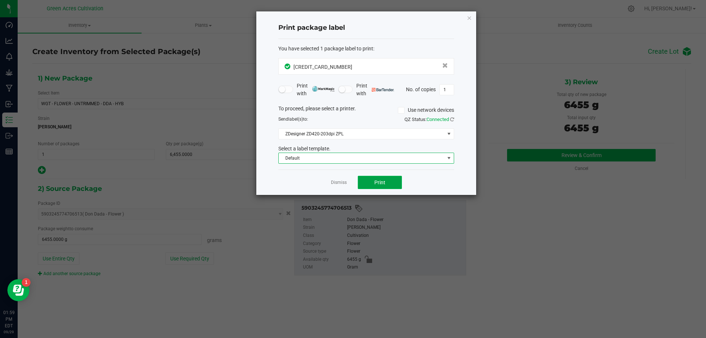
click at [379, 182] on span "Print" at bounding box center [379, 182] width 11 height 6
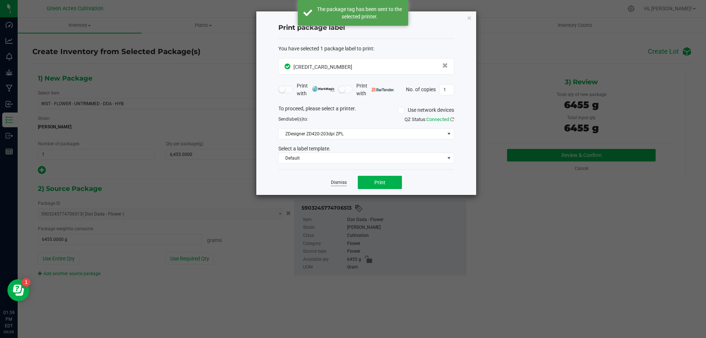
click at [345, 183] on link "Dismiss" at bounding box center [339, 182] width 16 height 6
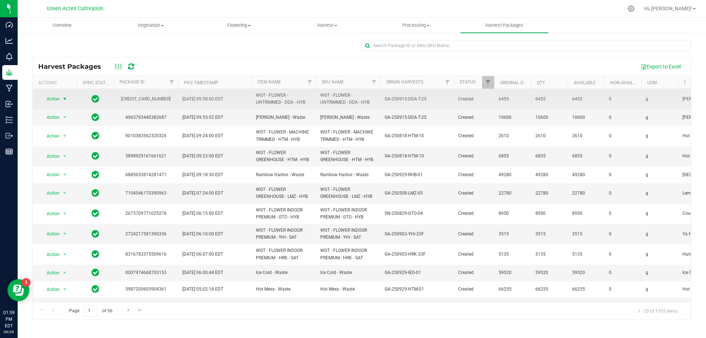
click at [52, 100] on span "Action" at bounding box center [50, 99] width 20 height 10
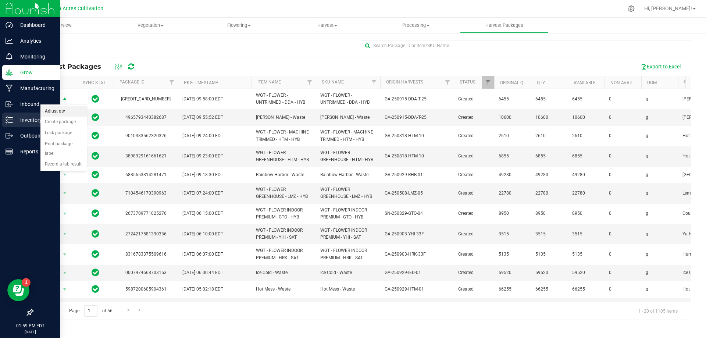
click at [12, 121] on icon at bounding box center [9, 119] width 7 height 7
click at [10, 120] on icon at bounding box center [9, 119] width 7 height 7
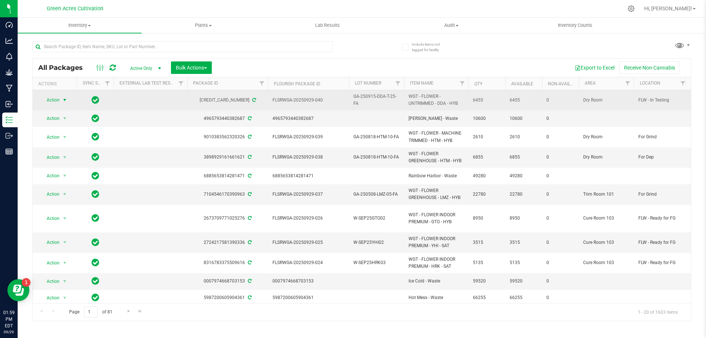
click at [51, 99] on span "Action" at bounding box center [50, 100] width 20 height 10
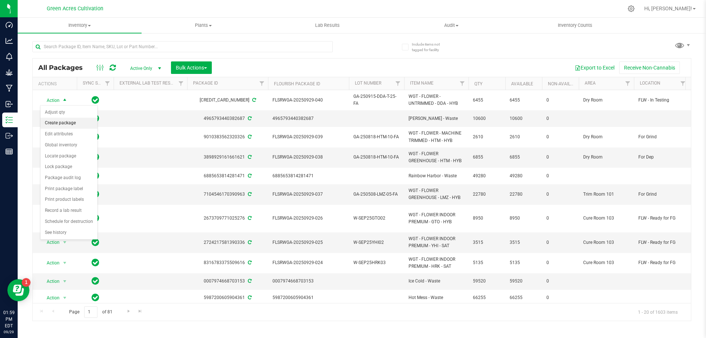
click at [74, 124] on li "Create package" at bounding box center [68, 123] width 57 height 11
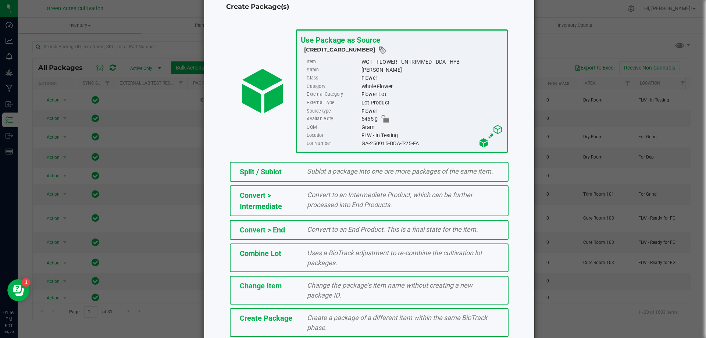
scroll to position [53, 0]
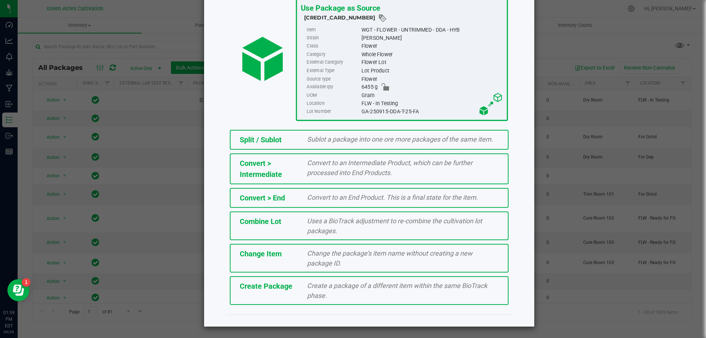
click at [270, 286] on span "Create Package" at bounding box center [266, 286] width 53 height 9
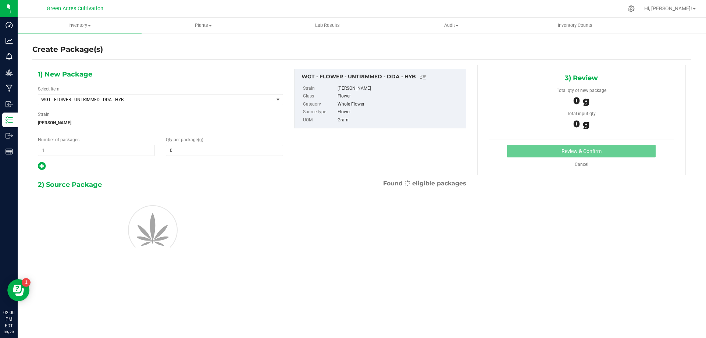
type input "0.0000"
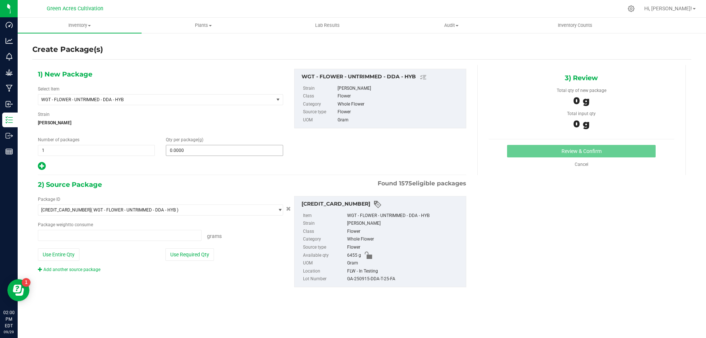
type input "0.0000 g"
click at [213, 148] on span at bounding box center [224, 150] width 117 height 11
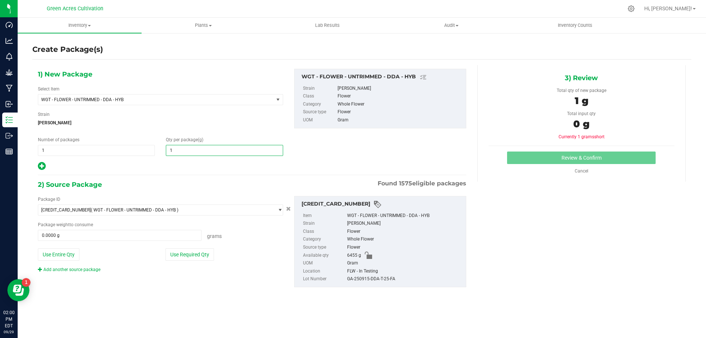
type input "10"
type input "10.0000"
click at [210, 175] on hr at bounding box center [252, 175] width 428 height 1
click at [201, 253] on button "Use Required Qty" at bounding box center [190, 254] width 49 height 13
type input "10.0000 g"
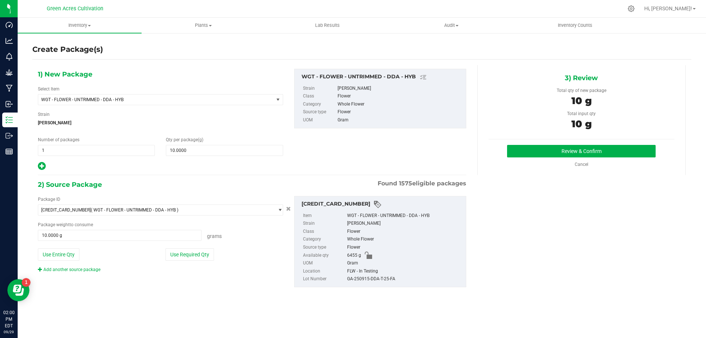
click at [363, 278] on div "GA-250915-DDA-T-25-FA" at bounding box center [404, 279] width 115 height 8
copy div "GA-250915-DDA-T-25-FA"
click at [488, 236] on div "1) New Package Select Item WGT - FLOWER - UNTRIMMED - DDA - HYB 007UP - Flower …" at bounding box center [361, 184] width 659 height 238
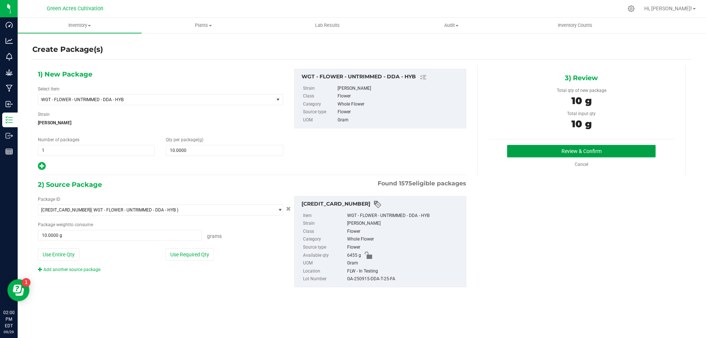
click at [514, 156] on button "Review & Confirm" at bounding box center [581, 151] width 149 height 13
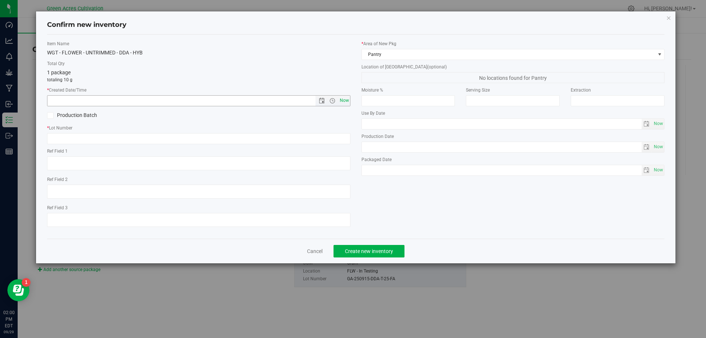
click at [341, 104] on span "Now" at bounding box center [344, 100] width 13 height 11
type input "9/29/2025 2:00 PM"
click at [305, 135] on input "text" at bounding box center [198, 138] width 303 height 11
paste input "GA-250915-DDA-T-25-FA"
type input "GA-250915-DDA-T-25-FA"
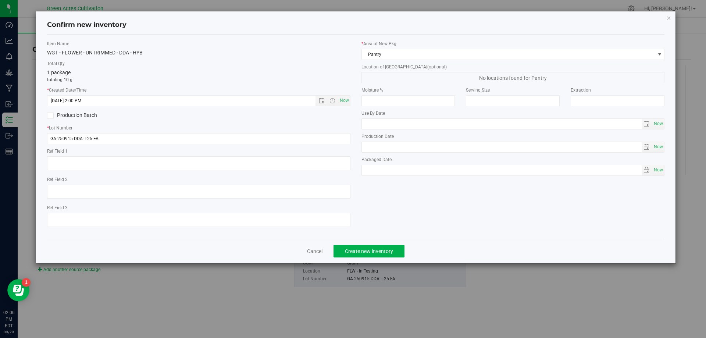
click at [400, 64] on label "Location of New Pkg (optional)" at bounding box center [513, 67] width 303 height 7
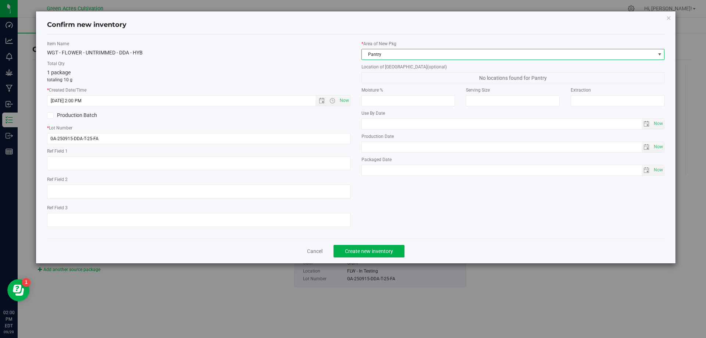
click at [402, 58] on span "Pantry" at bounding box center [509, 54] width 294 height 10
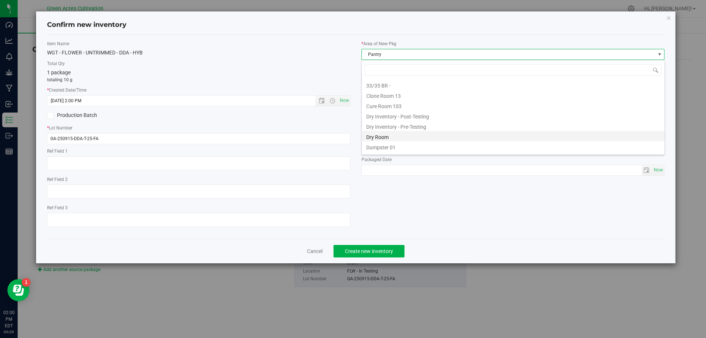
click at [408, 136] on li "Dry Room" at bounding box center [513, 136] width 303 height 10
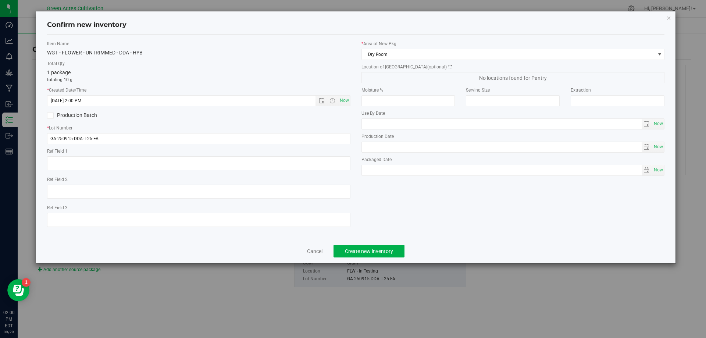
click at [394, 82] on span "No locations found for Pantry" at bounding box center [513, 77] width 303 height 11
click at [389, 79] on span "Da Bucket" at bounding box center [509, 77] width 294 height 10
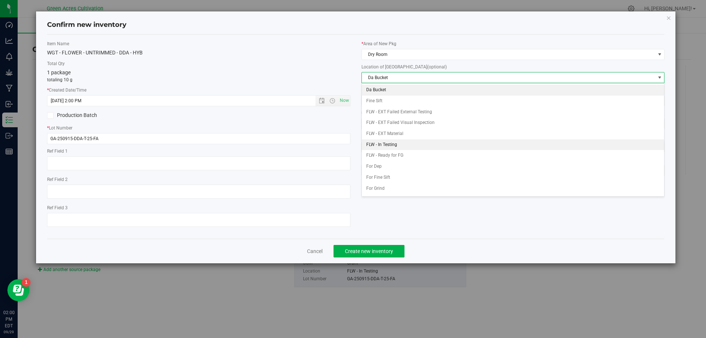
click at [398, 147] on li "FLW - In Testing" at bounding box center [513, 144] width 303 height 11
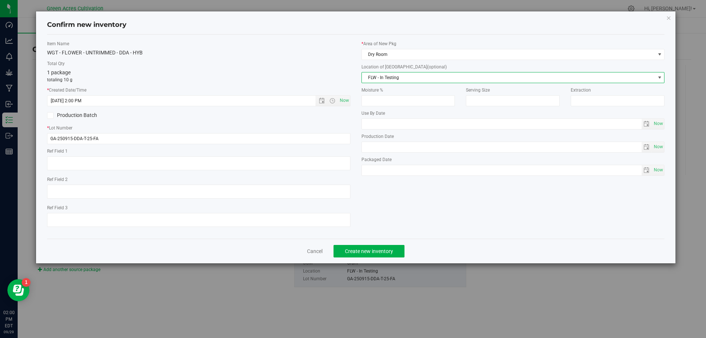
click at [402, 75] on span "FLW - In Testing" at bounding box center [509, 77] width 294 height 10
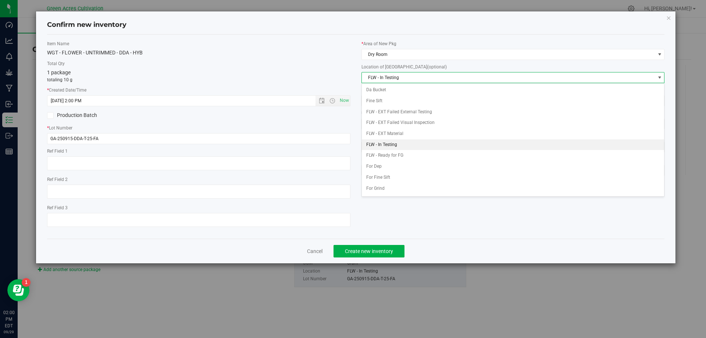
click at [407, 77] on span "FLW - In Testing" at bounding box center [509, 77] width 294 height 10
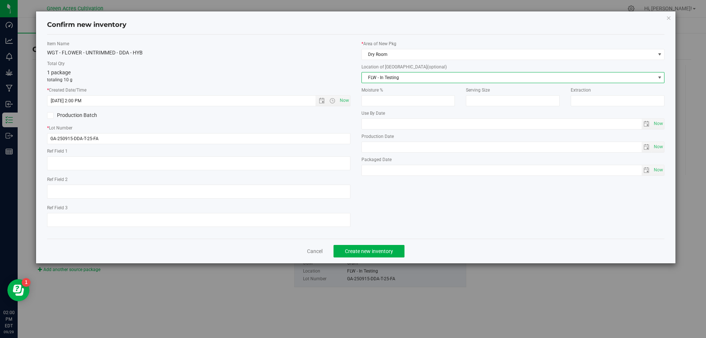
click at [407, 76] on span "FLW - In Testing" at bounding box center [509, 77] width 294 height 10
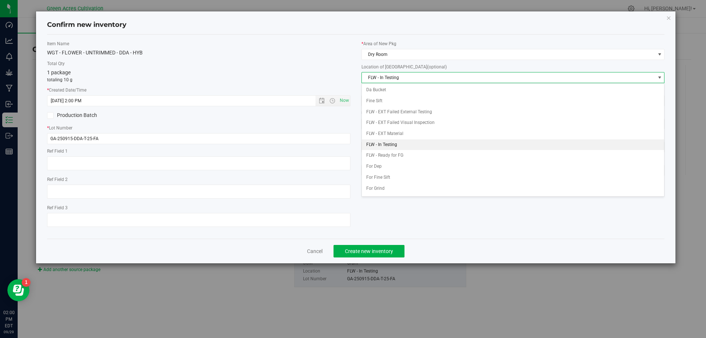
click at [395, 145] on li "FLW - In Testing" at bounding box center [513, 144] width 303 height 11
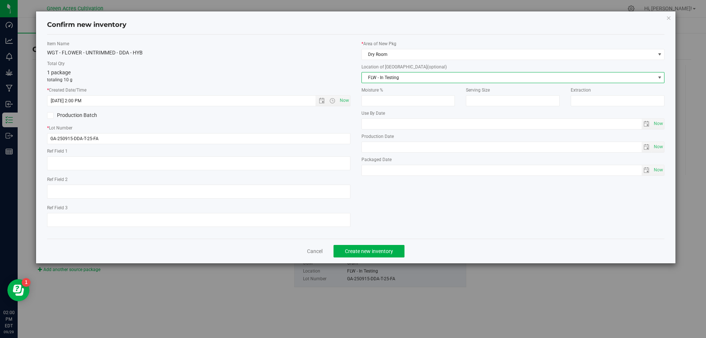
click at [408, 76] on span "FLW - In Testing" at bounding box center [509, 77] width 294 height 10
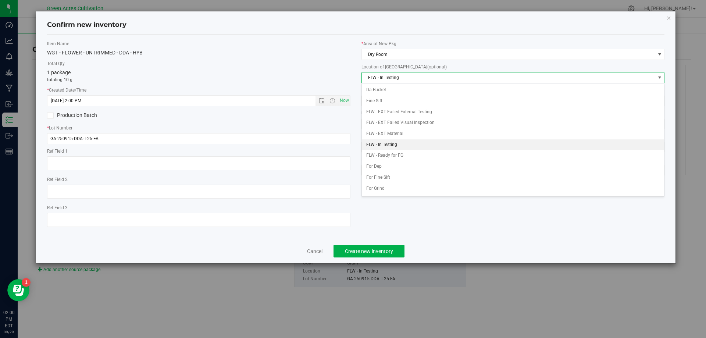
click at [390, 144] on li "FLW - In Testing" at bounding box center [513, 144] width 303 height 11
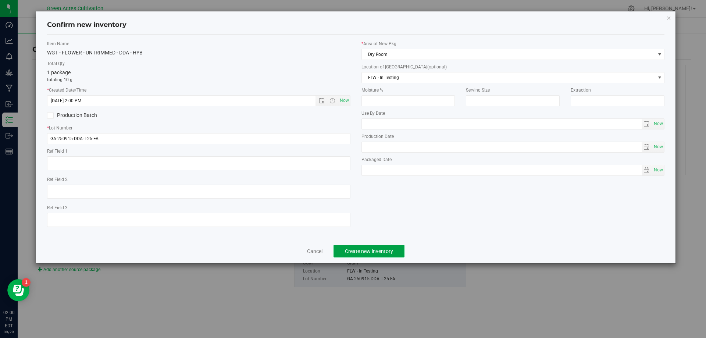
click at [371, 252] on span "Create new inventory" at bounding box center [369, 251] width 48 height 6
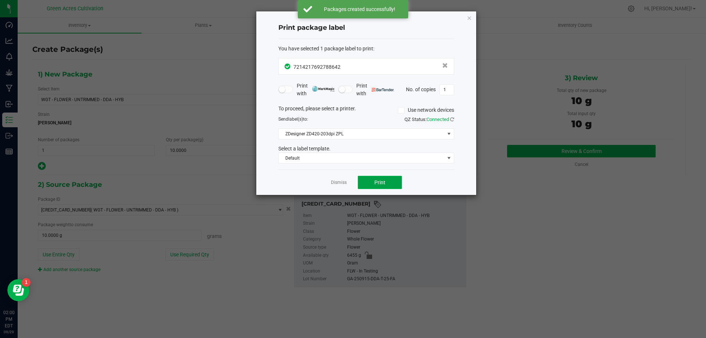
click at [380, 187] on button "Print" at bounding box center [380, 182] width 44 height 13
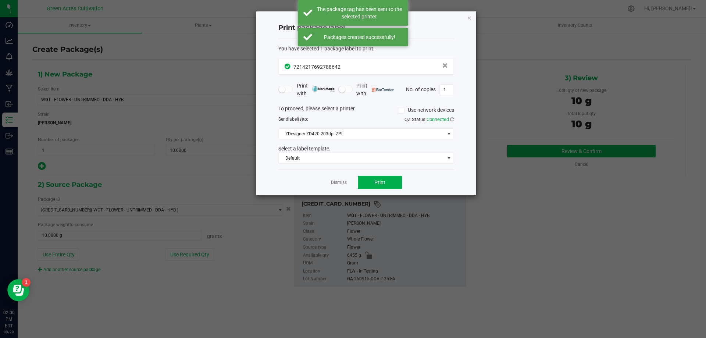
click at [336, 179] on app-cancel-button "Dismiss" at bounding box center [339, 183] width 16 height 8
click at [338, 179] on app-cancel-button "Dismiss" at bounding box center [339, 183] width 16 height 8
click at [336, 183] on link "Dismiss" at bounding box center [339, 182] width 16 height 6
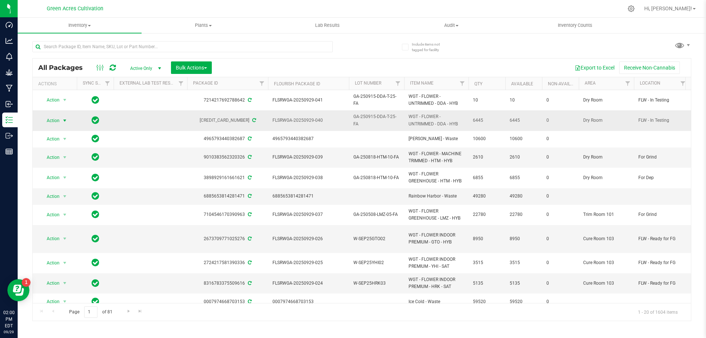
click at [57, 118] on span "Action" at bounding box center [50, 120] width 20 height 10
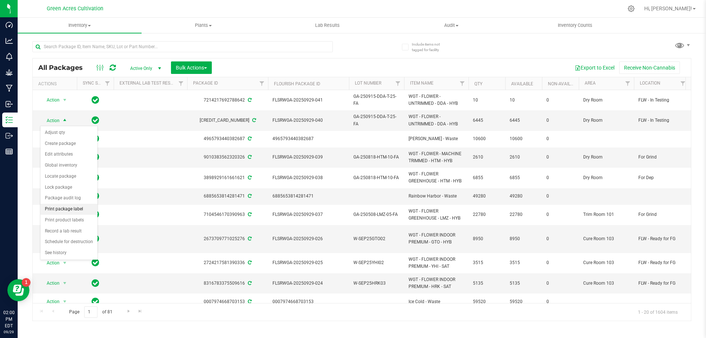
click at [70, 209] on li "Print package label" at bounding box center [68, 209] width 57 height 11
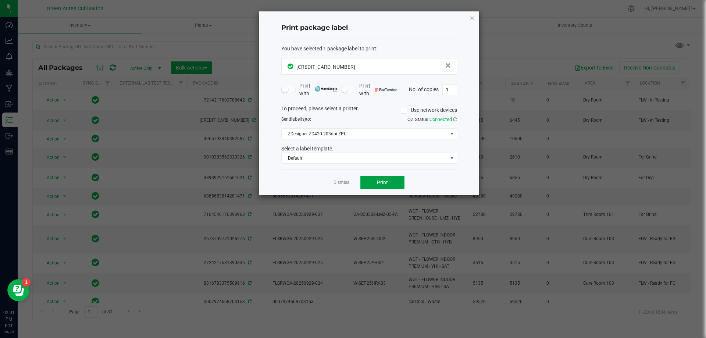
click at [388, 186] on button "Print" at bounding box center [382, 182] width 44 height 13
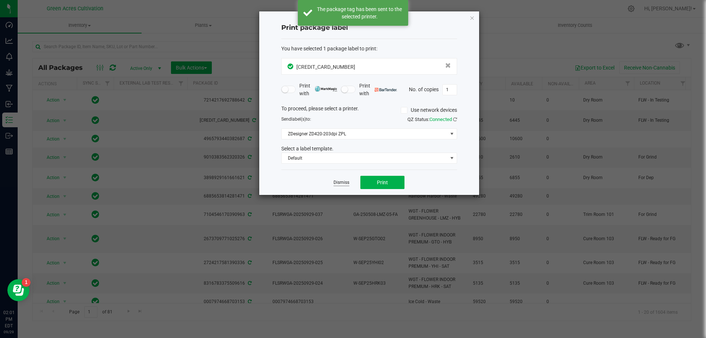
click at [346, 185] on link "Dismiss" at bounding box center [342, 182] width 16 height 6
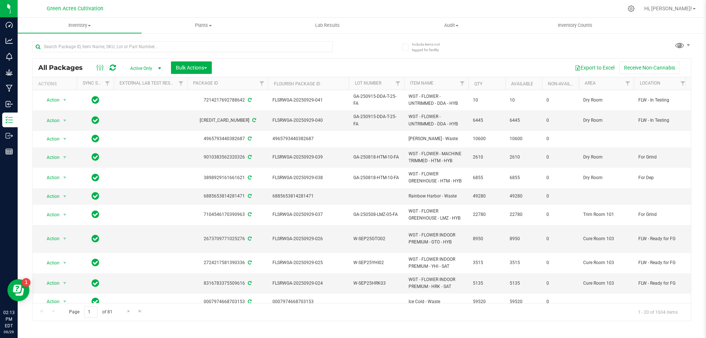
click at [311, 61] on div "All Packages Active Only Active Only Lab Samples Locked All External Internal B…" at bounding box center [362, 67] width 658 height 18
click at [314, 62] on div "Export to Excel Receive Non-Cannabis" at bounding box center [451, 67] width 468 height 13
click at [263, 70] on div "Export to Excel Receive Non-Cannabis" at bounding box center [451, 67] width 468 height 13
